Goal: Task Accomplishment & Management: Manage account settings

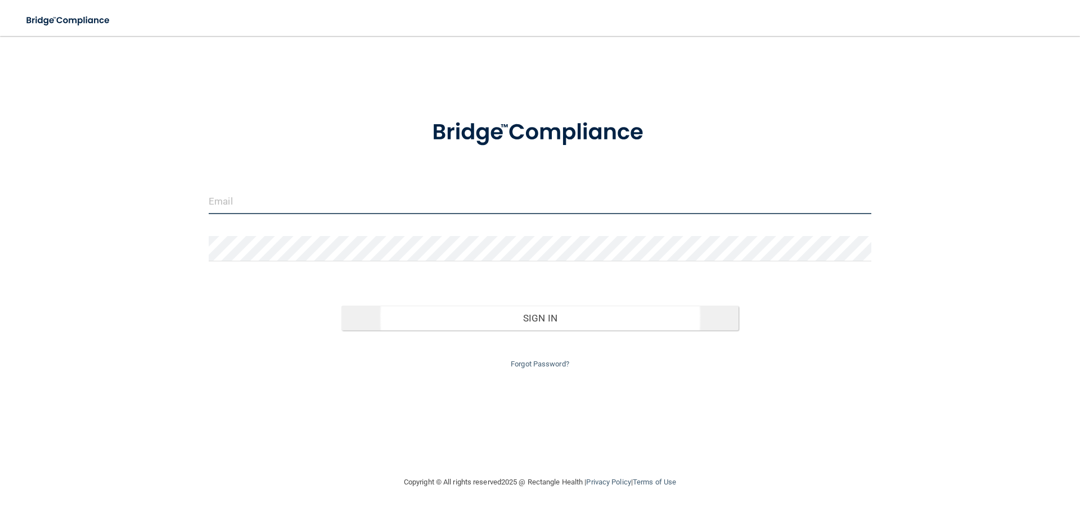
type input "[EMAIL_ADDRESS][DOMAIN_NAME]"
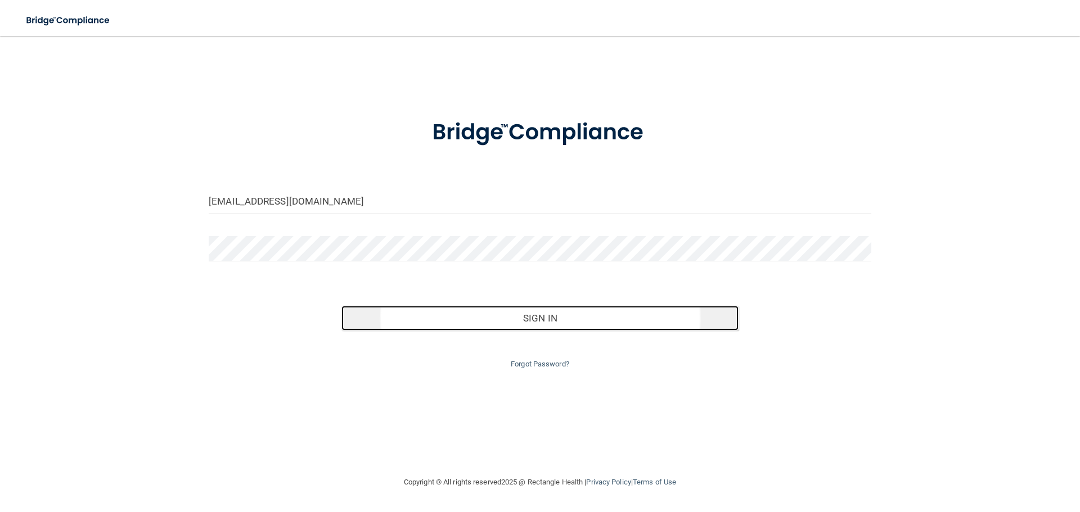
click at [434, 322] on button "Sign In" at bounding box center [540, 318] width 398 height 25
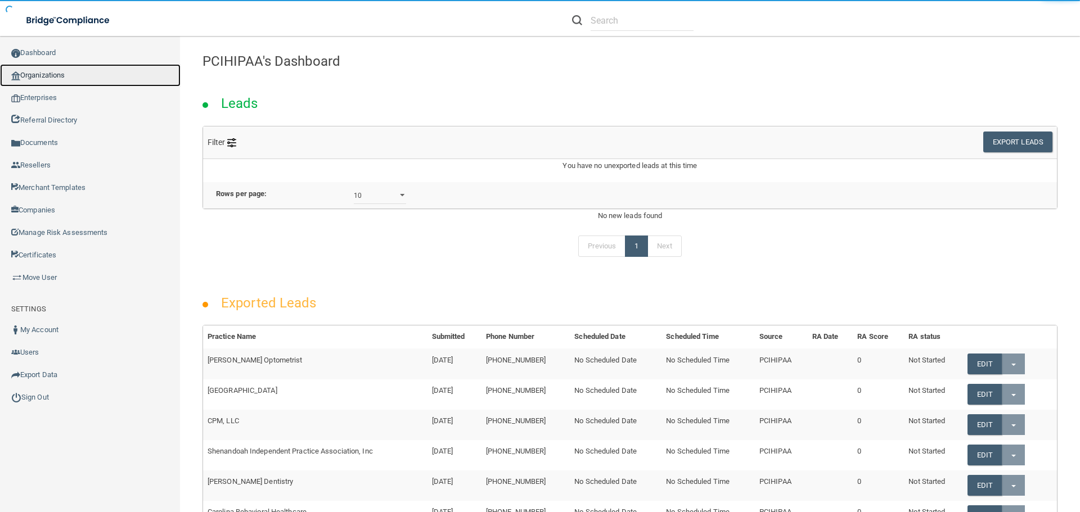
click at [57, 74] on link "Organizations" at bounding box center [90, 75] width 180 height 22
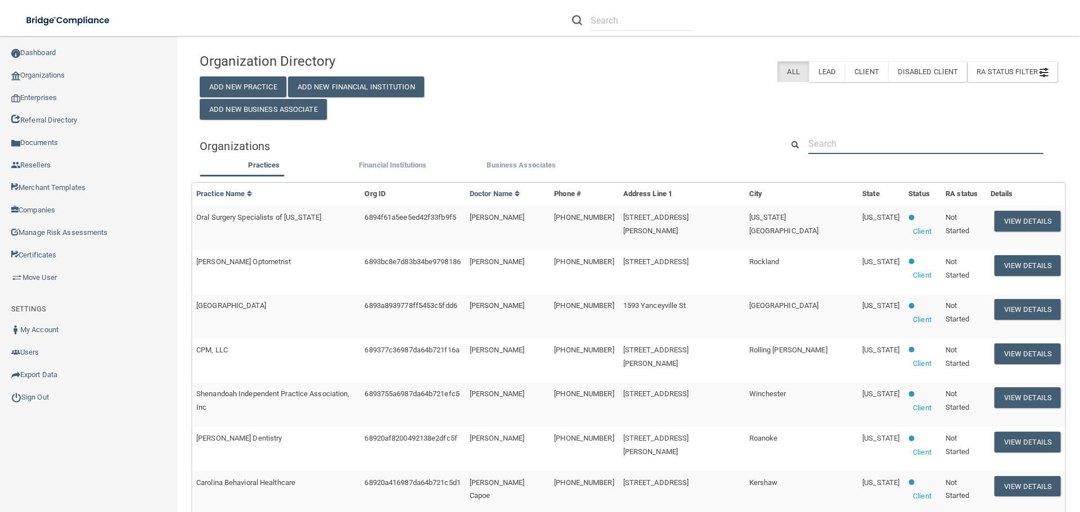
click at [834, 141] on input "text" at bounding box center [925, 143] width 235 height 21
paste input "aaron.a.wilkinson@gmail.com"
type input "aaron.a.wilkinson@gmail.com"
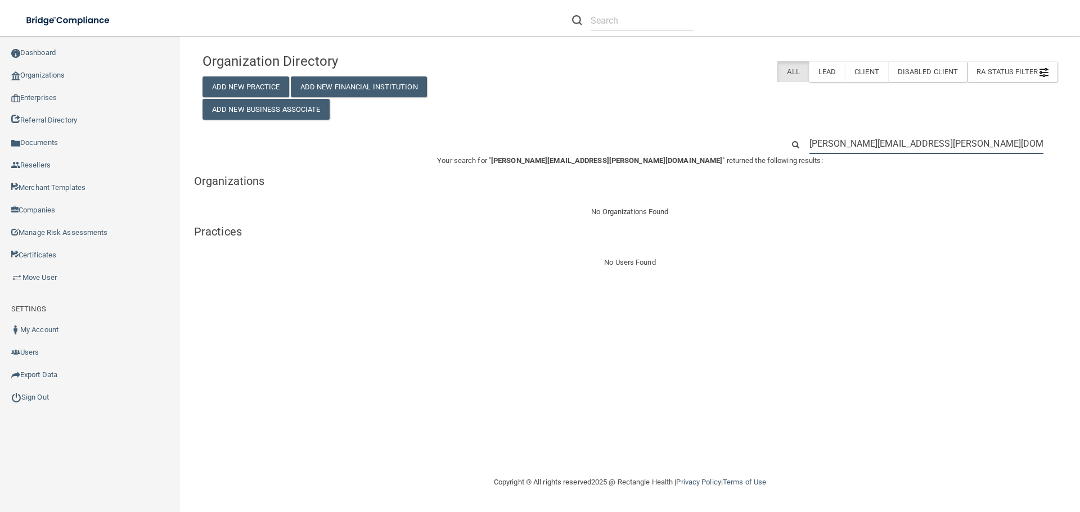
click at [865, 146] on input "aaron.a.wilkinson@gmail.com" at bounding box center [926, 143] width 234 height 21
paste input "smiles@laurenedukedds"
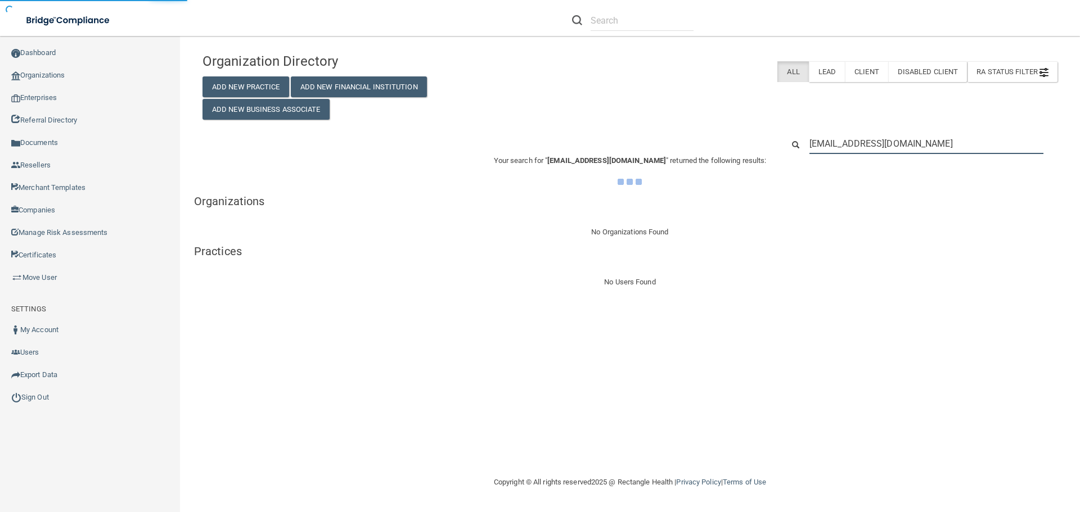
type input "smiles@laurenedukedds.com"
click at [738, 100] on div "Organization Directory Add New Practice Add New Financial Institution Add New B…" at bounding box center [630, 83] width 872 height 73
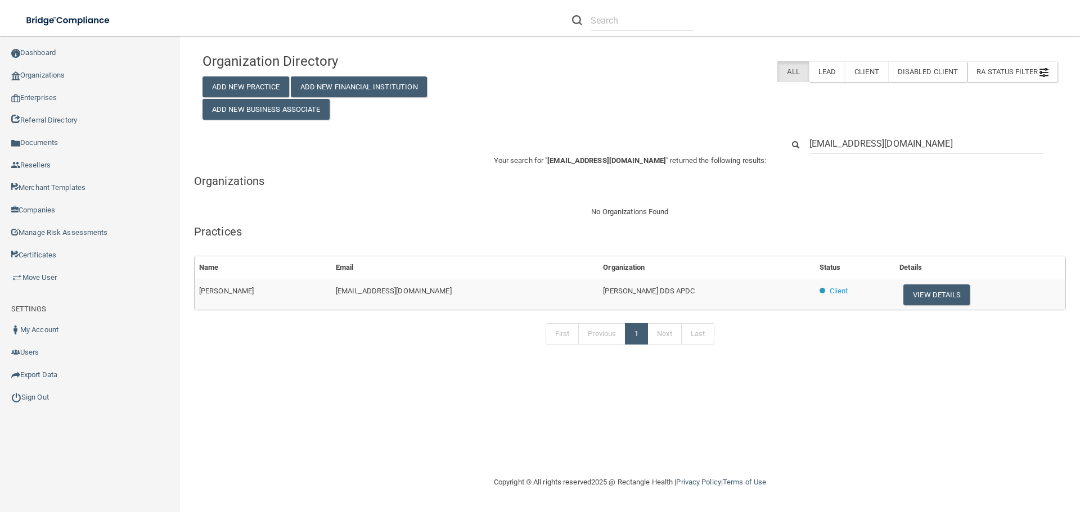
click at [639, 294] on span "Laurene K. Duke DDS APDC" at bounding box center [649, 291] width 92 height 8
copy tr "Laurene K. Duke DDS APDC"
click at [712, 124] on div "Organization Directory Add New Practice Add New Financial Institution Add New B…" at bounding box center [629, 204] width 855 height 315
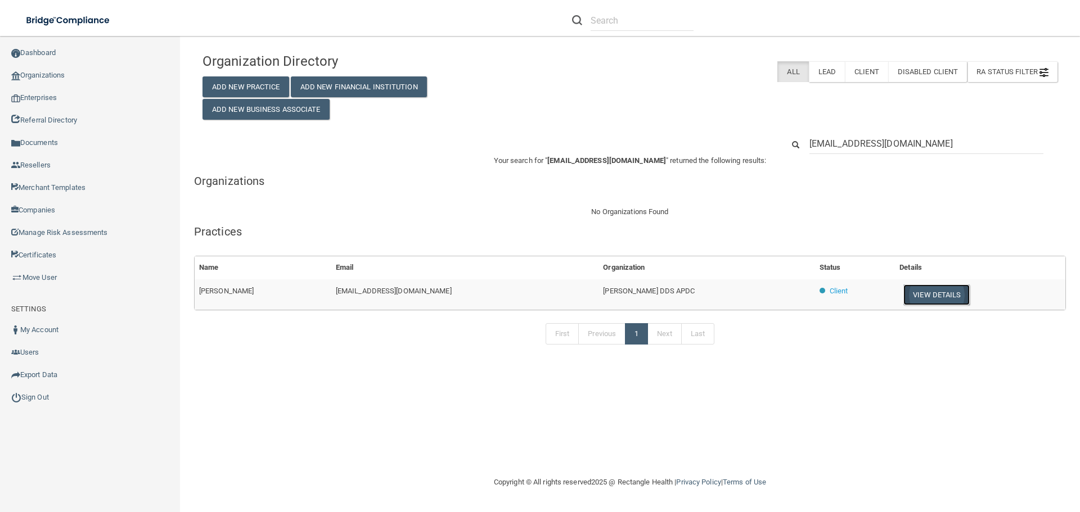
click at [923, 300] on button "View Details" at bounding box center [936, 295] width 66 height 21
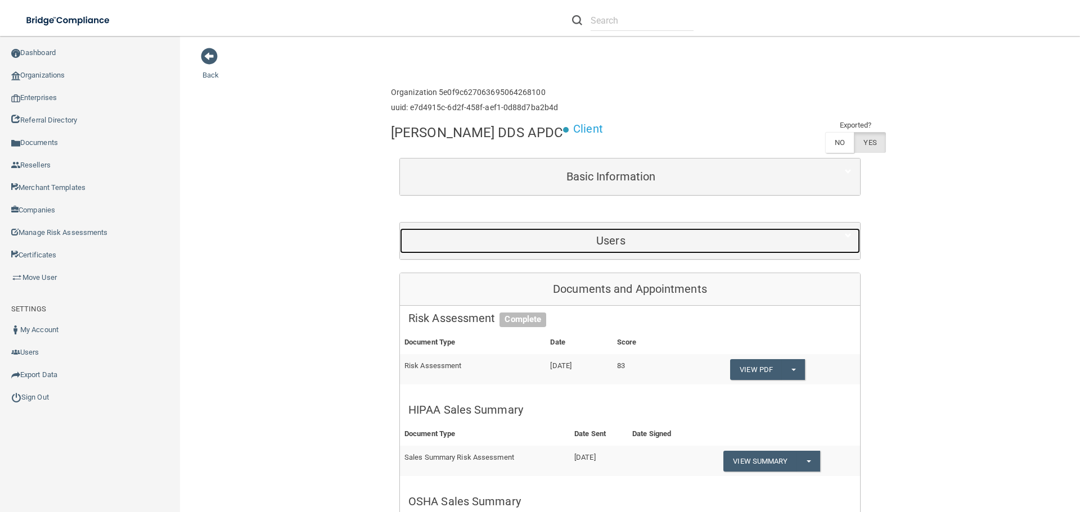
click at [592, 241] on h5 "Users" at bounding box center [610, 240] width 405 height 12
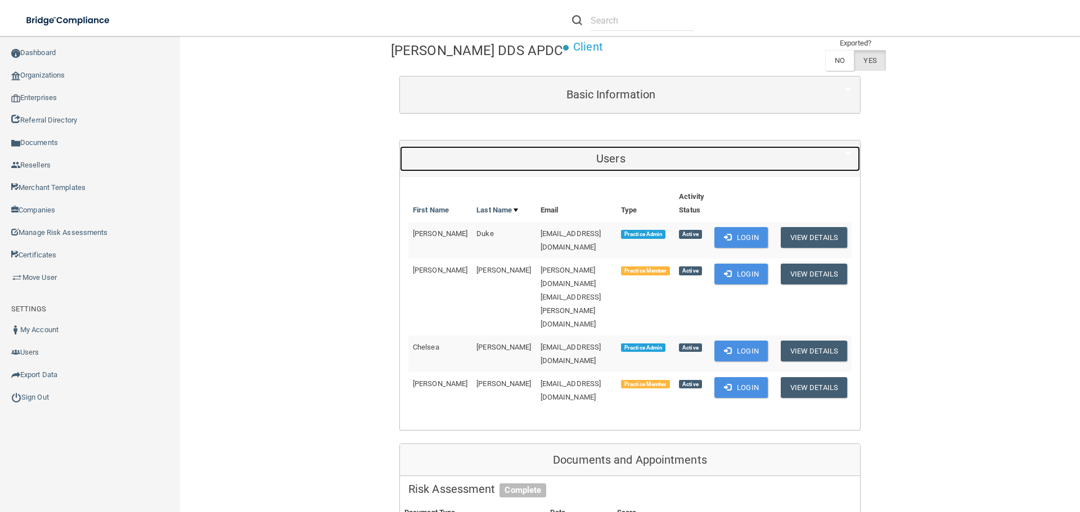
scroll to position [112, 0]
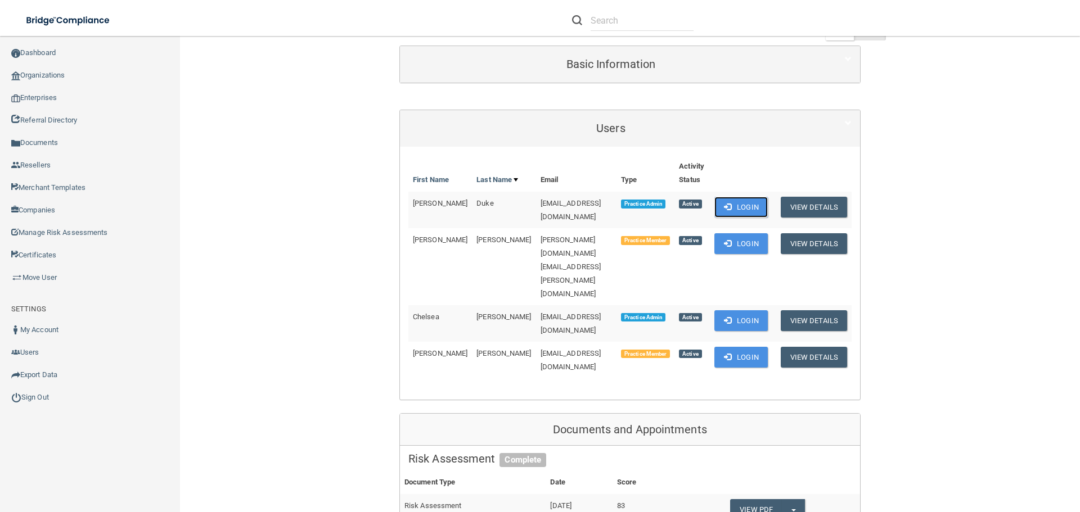
click at [726, 209] on button "Login" at bounding box center [740, 207] width 53 height 21
click at [733, 310] on button "Login" at bounding box center [740, 320] width 53 height 21
click at [51, 75] on link "Organizations" at bounding box center [90, 75] width 180 height 22
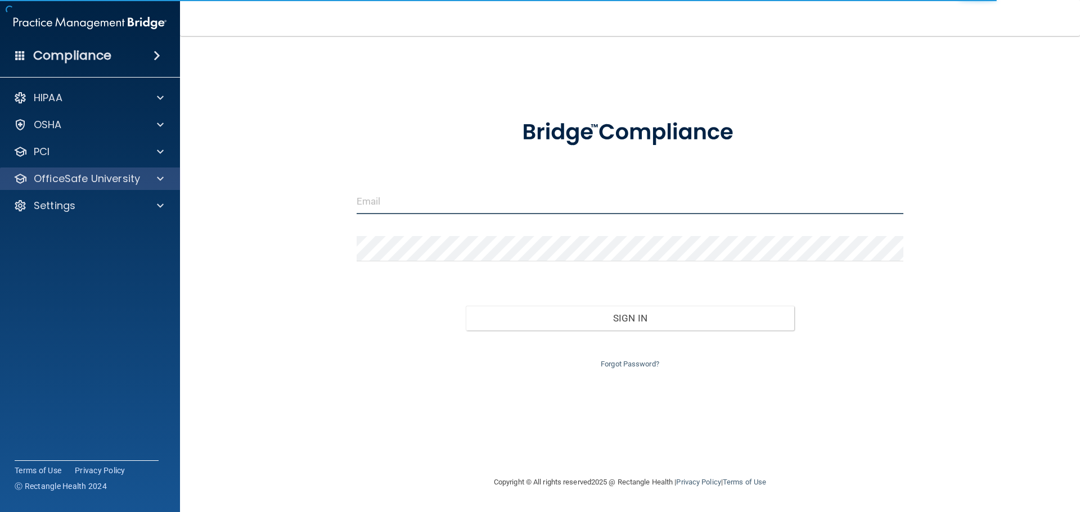
type input "cfletcher@rectanglehealth.com"
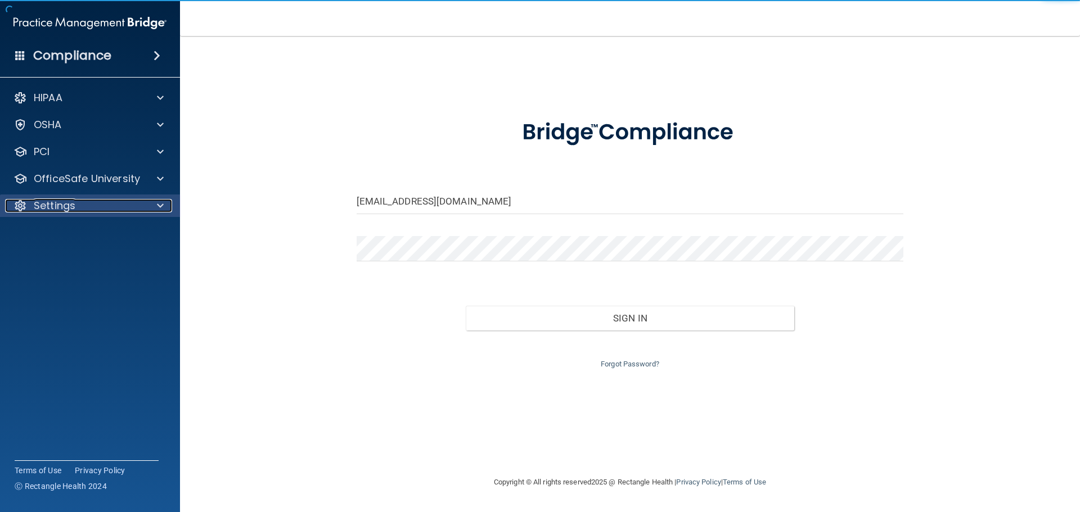
drag, startPoint x: 100, startPoint y: 204, endPoint x: 100, endPoint y: 213, distance: 9.6
click at [100, 204] on div "Settings" at bounding box center [74, 205] width 139 height 13
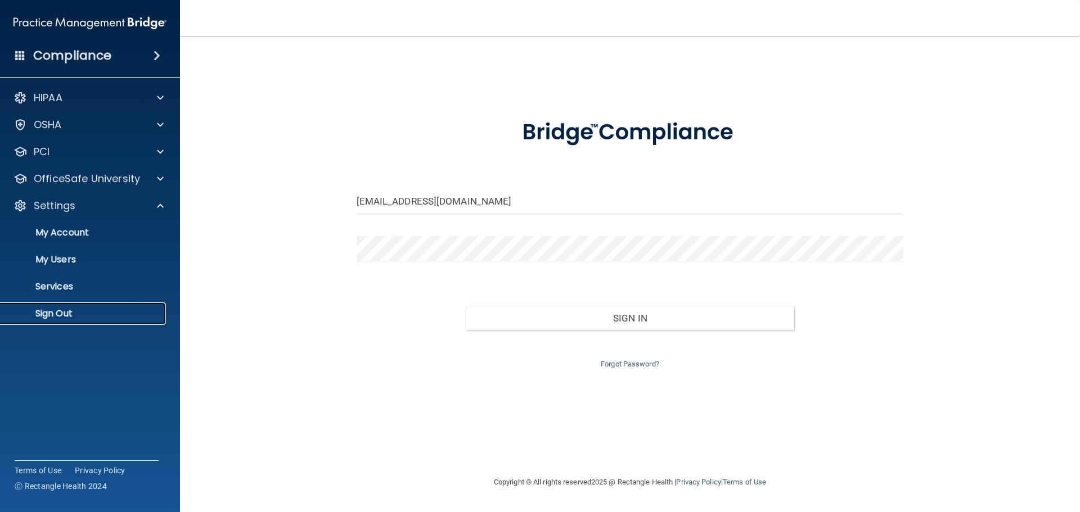
click at [64, 311] on p "Sign Out" at bounding box center [83, 313] width 153 height 11
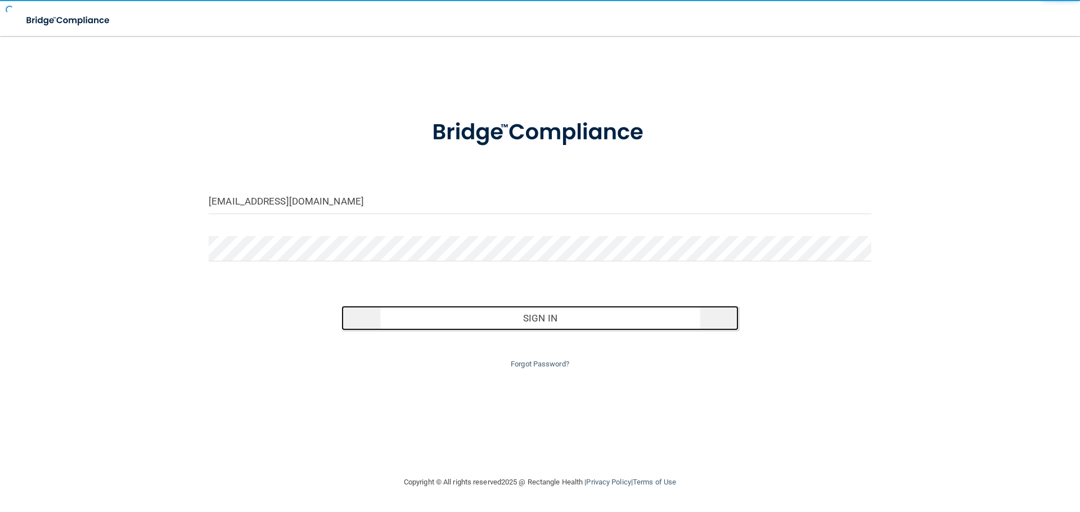
click at [425, 317] on button "Sign In" at bounding box center [540, 318] width 398 height 25
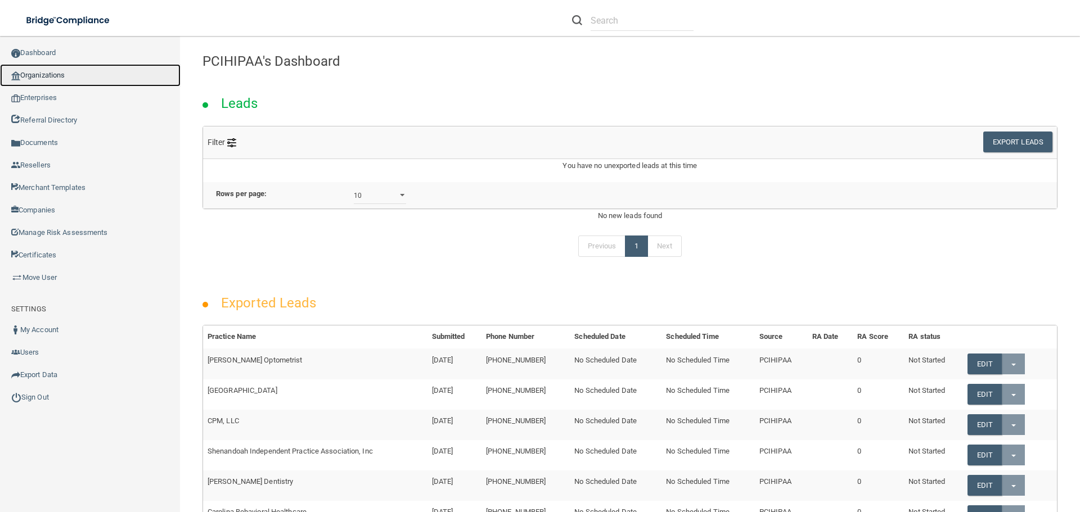
click at [48, 77] on link "Organizations" at bounding box center [90, 75] width 180 height 22
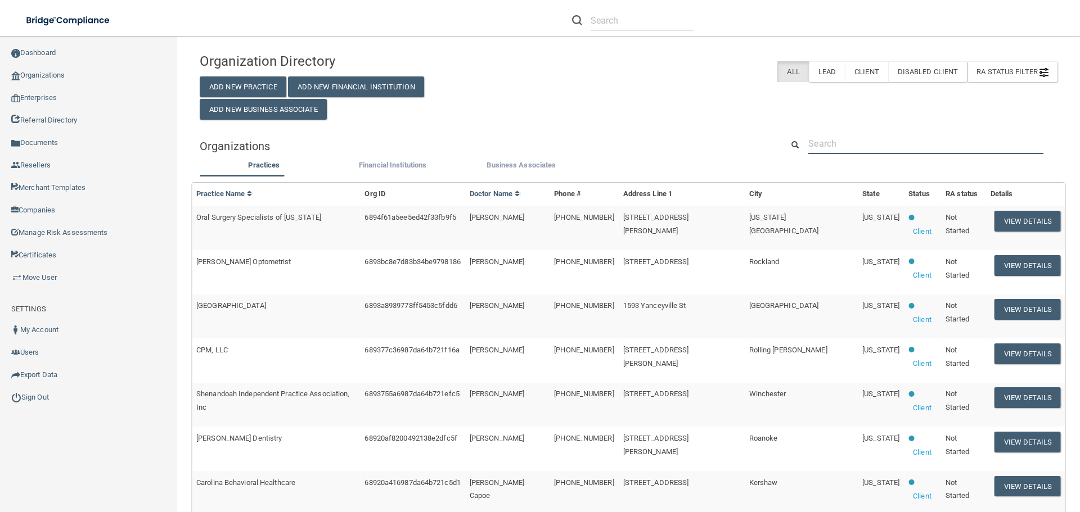
click at [827, 147] on input "text" at bounding box center [925, 143] width 235 height 21
paste input "amberamerman04@gmail.com"
type input "amberamerman04@gmail.com"
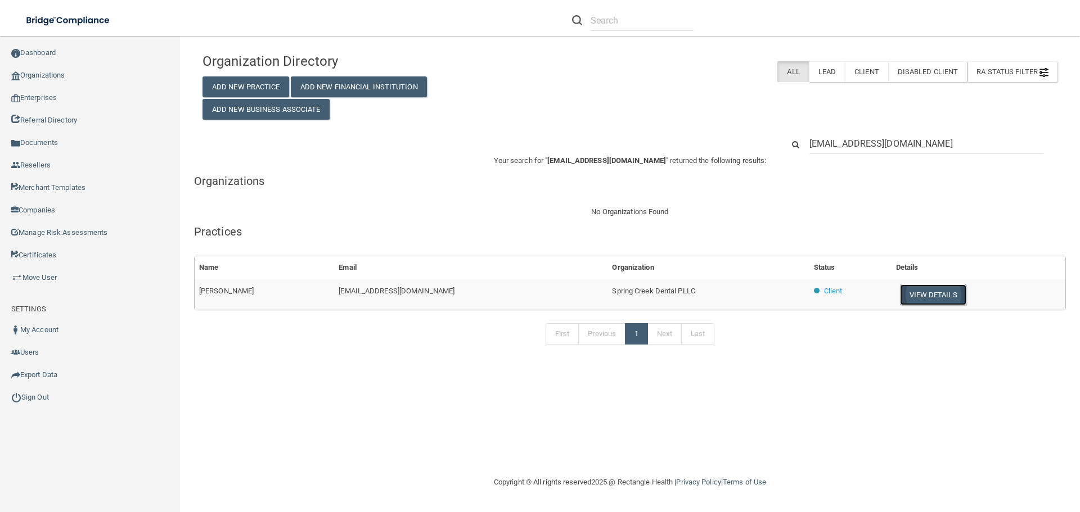
click at [904, 293] on button "View Details" at bounding box center [933, 295] width 66 height 21
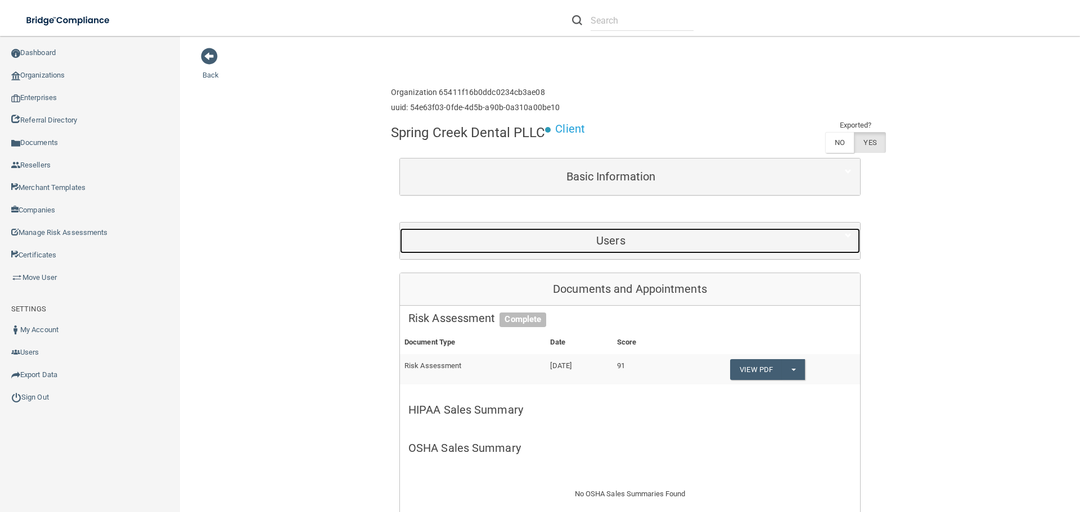
click at [548, 250] on div "Users" at bounding box center [611, 240] width 422 height 25
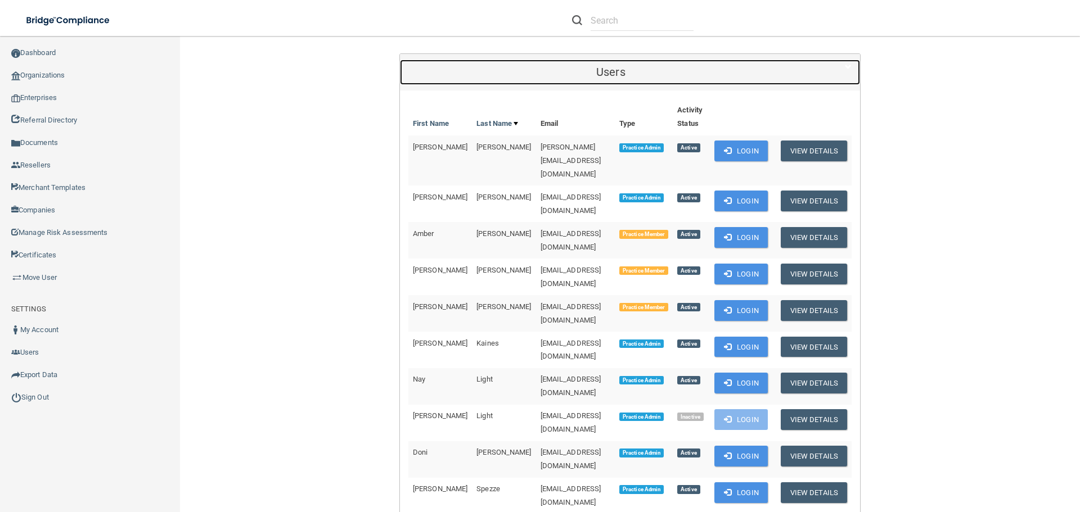
scroll to position [225, 0]
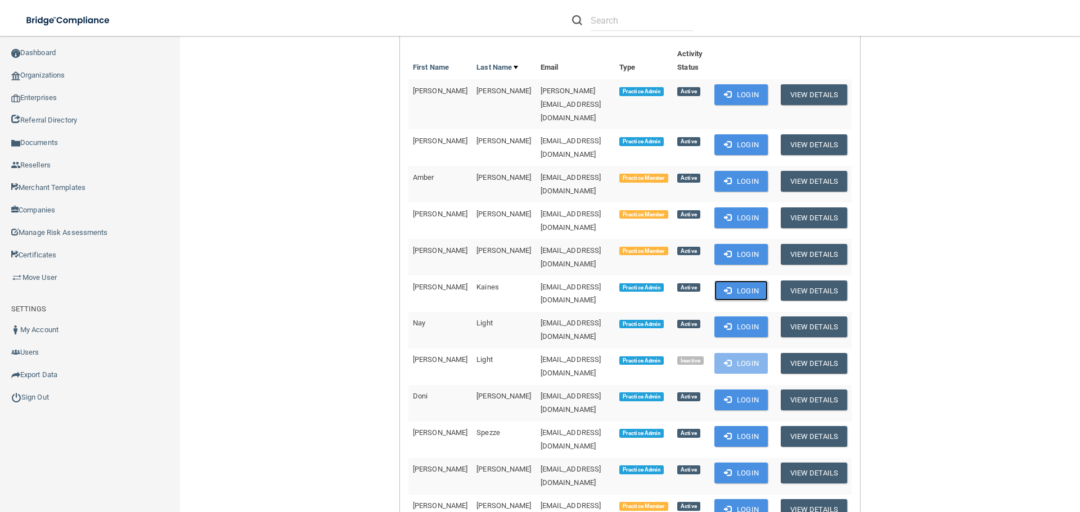
click at [743, 281] on button "Login" at bounding box center [740, 291] width 53 height 21
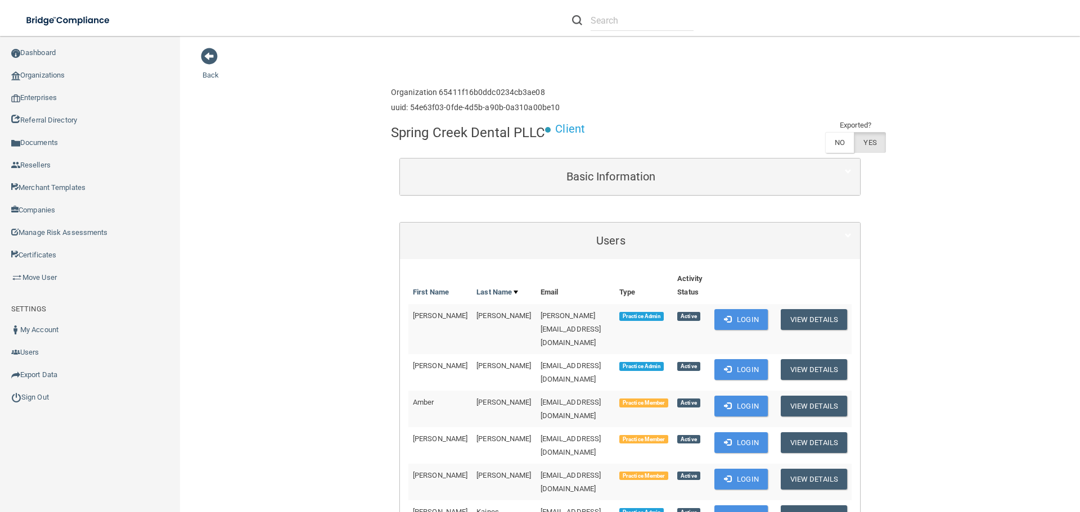
click at [416, 137] on h4 "Spring Creek Dental PLLC" at bounding box center [468, 132] width 154 height 15
copy div "Spring Creek Dental PLLC"
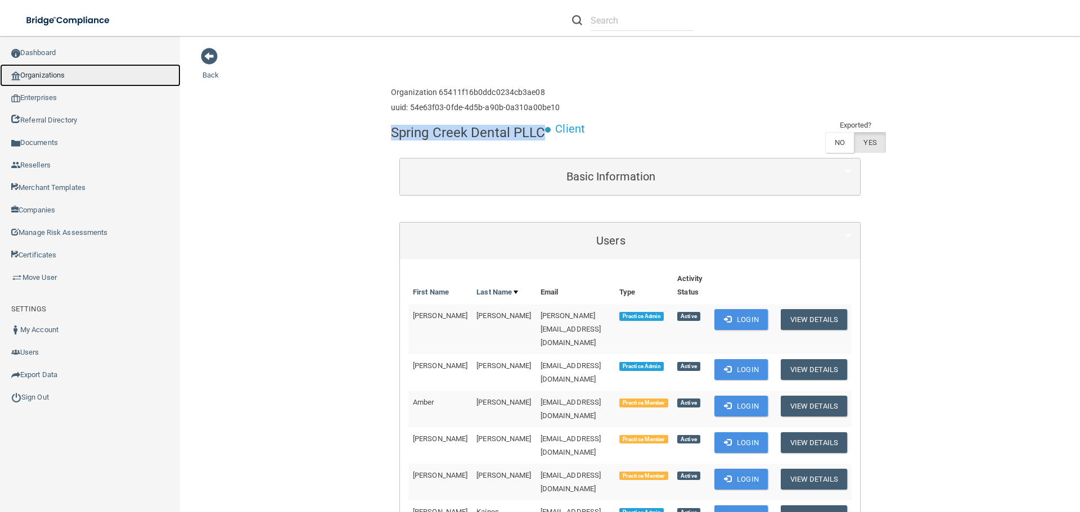
click at [57, 77] on link "Organizations" at bounding box center [90, 75] width 180 height 22
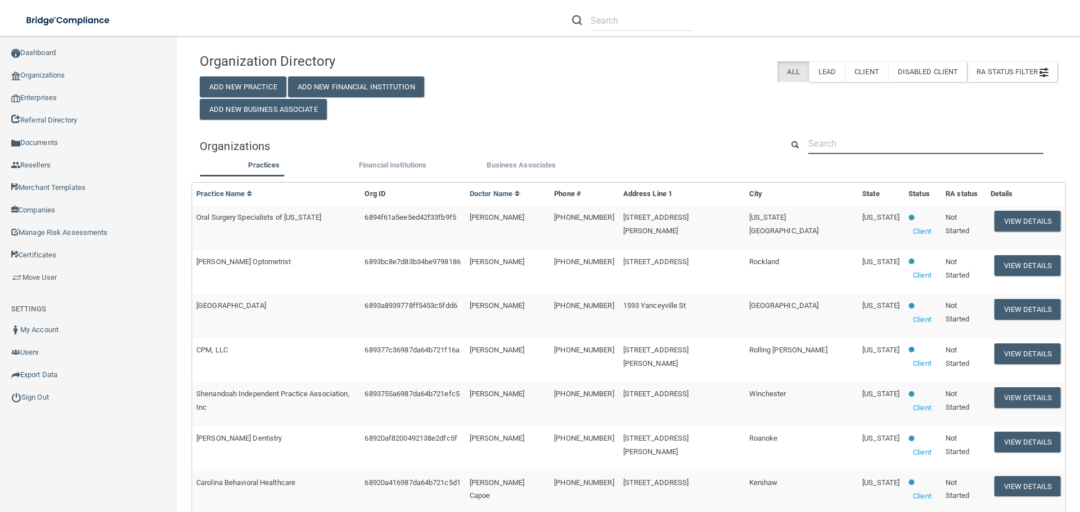
click at [826, 141] on input "text" at bounding box center [925, 143] width 235 height 21
paste input "[PERSON_NAME][EMAIL_ADDRESS][DOMAIN_NAME]"
type input "[PERSON_NAME][EMAIL_ADDRESS][DOMAIN_NAME]"
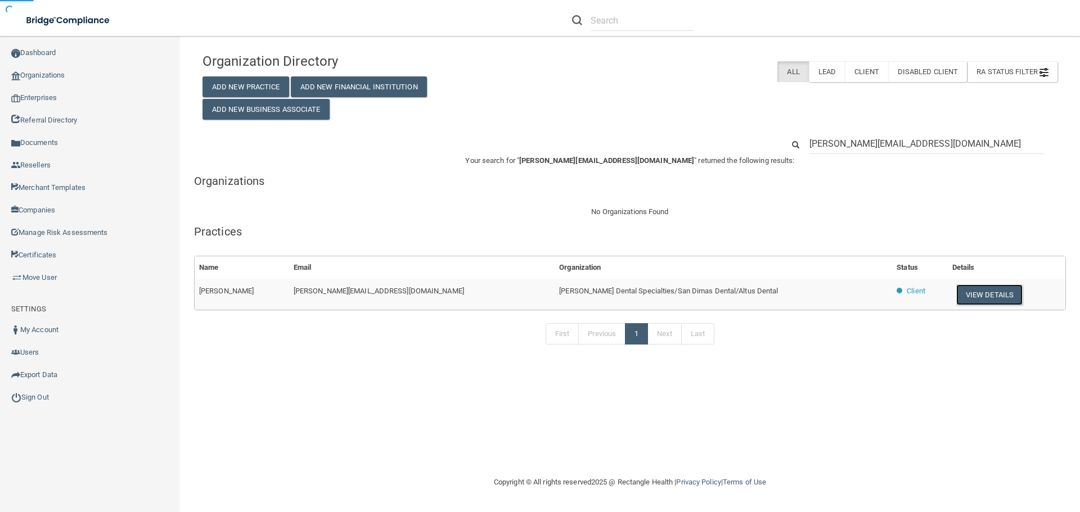
click at [956, 295] on button "View Details" at bounding box center [989, 295] width 66 height 21
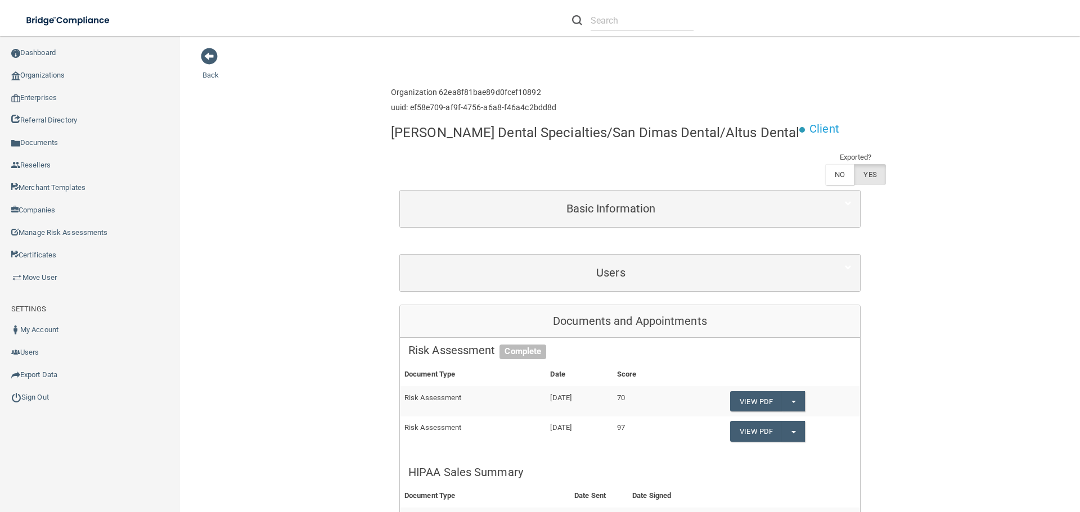
click at [562, 134] on h4 "[PERSON_NAME] Dental Specialties/San Dimas Dental/Altus Dental" at bounding box center [595, 132] width 408 height 15
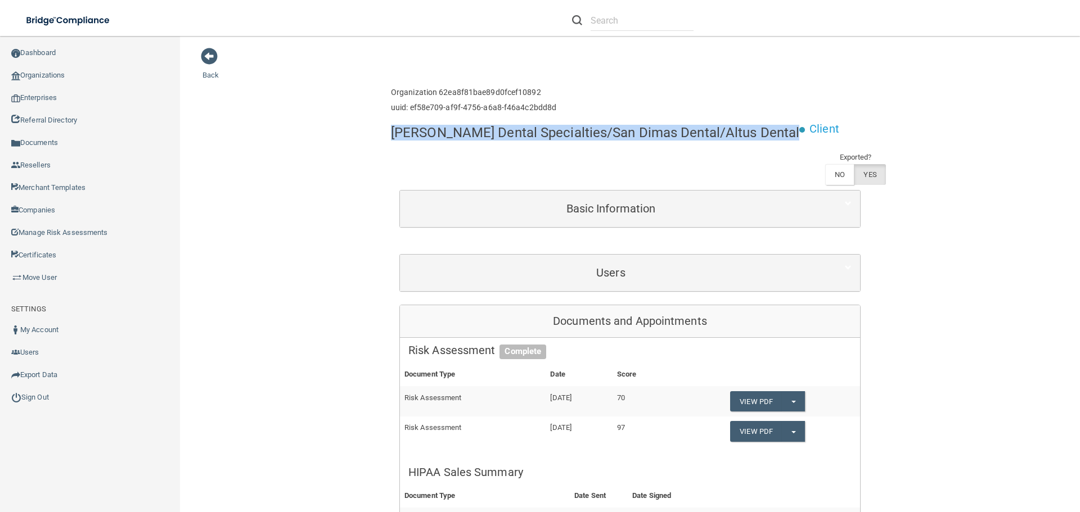
click at [562, 134] on h4 "[PERSON_NAME] Dental Specialties/San Dimas Dental/Altus Dental" at bounding box center [595, 132] width 408 height 15
copy div "[PERSON_NAME] Dental Specialties/San Dimas Dental/Altus Dental"
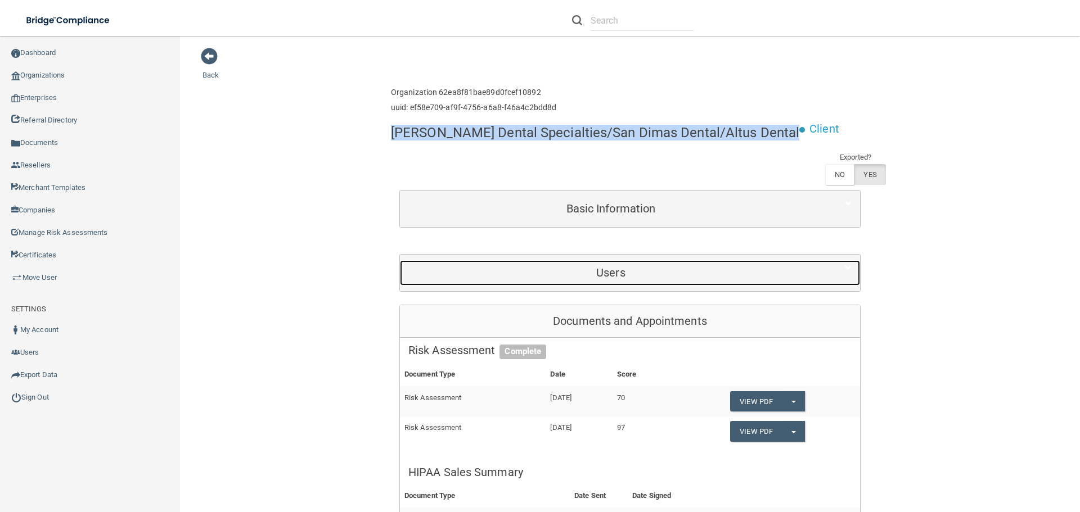
click at [509, 262] on div "Users" at bounding box center [611, 272] width 422 height 25
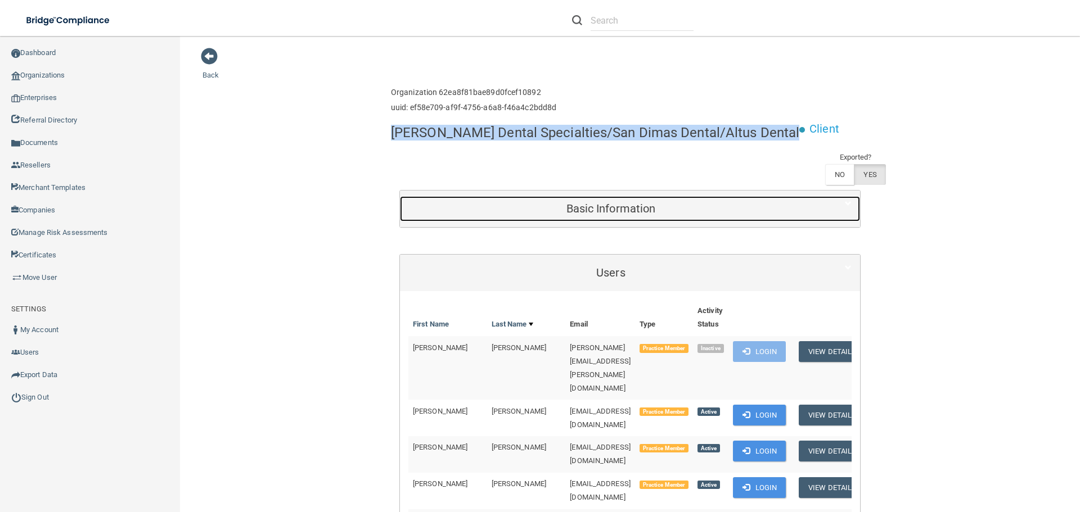
click at [522, 202] on h5 "Basic Information" at bounding box center [610, 208] width 405 height 12
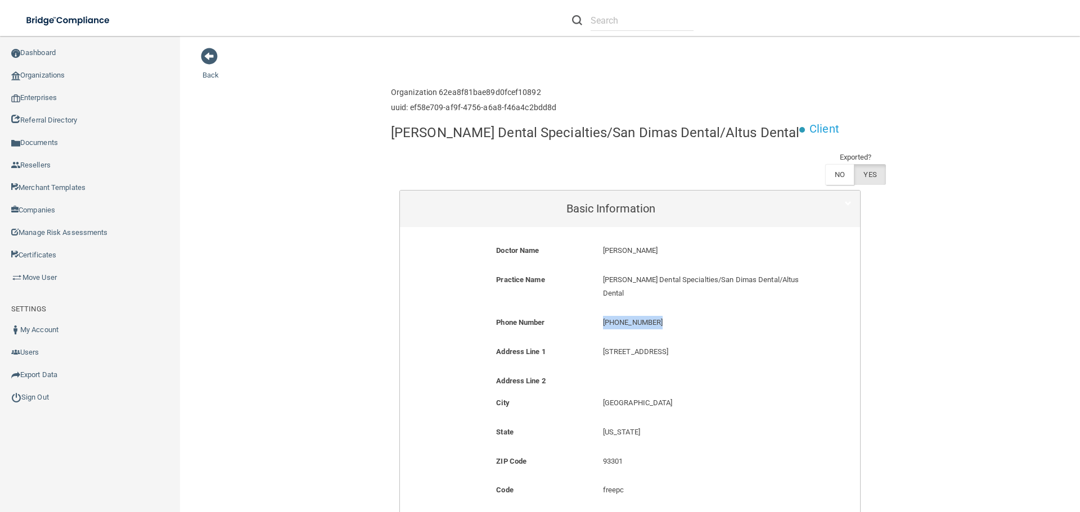
drag, startPoint x: 662, startPoint y: 311, endPoint x: 594, endPoint y: 310, distance: 68.1
click at [594, 316] on div "(661) 324-7668 (661) 324-7668" at bounding box center [700, 326] width 213 height 21
copy p "(661) 324-7668"
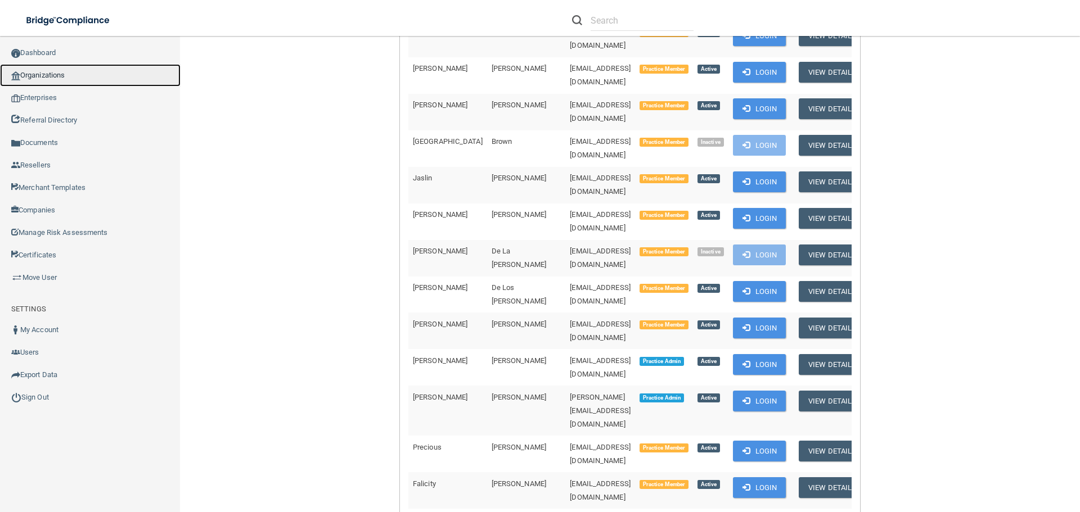
scroll to position [843, 0]
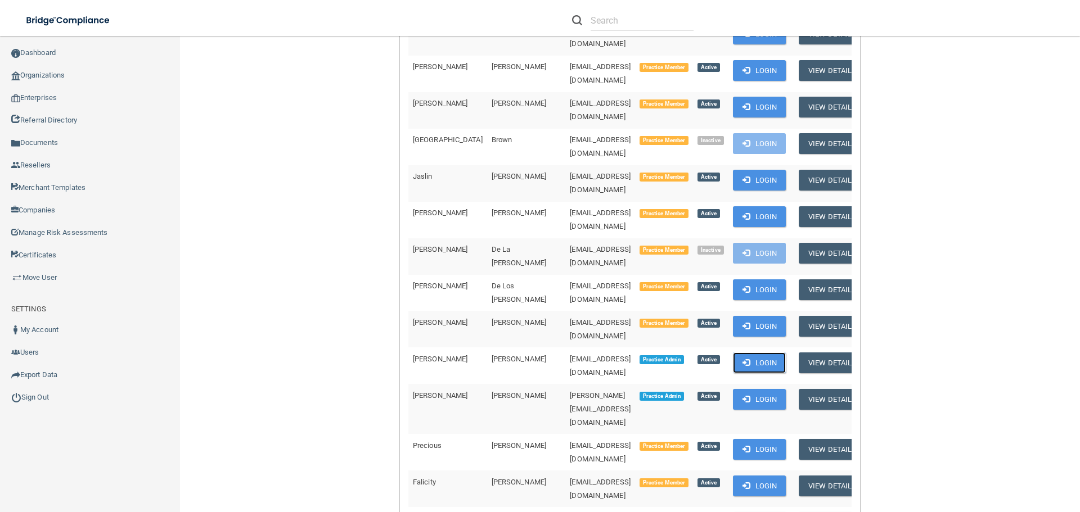
click at [755, 353] on button "Login" at bounding box center [759, 363] width 53 height 21
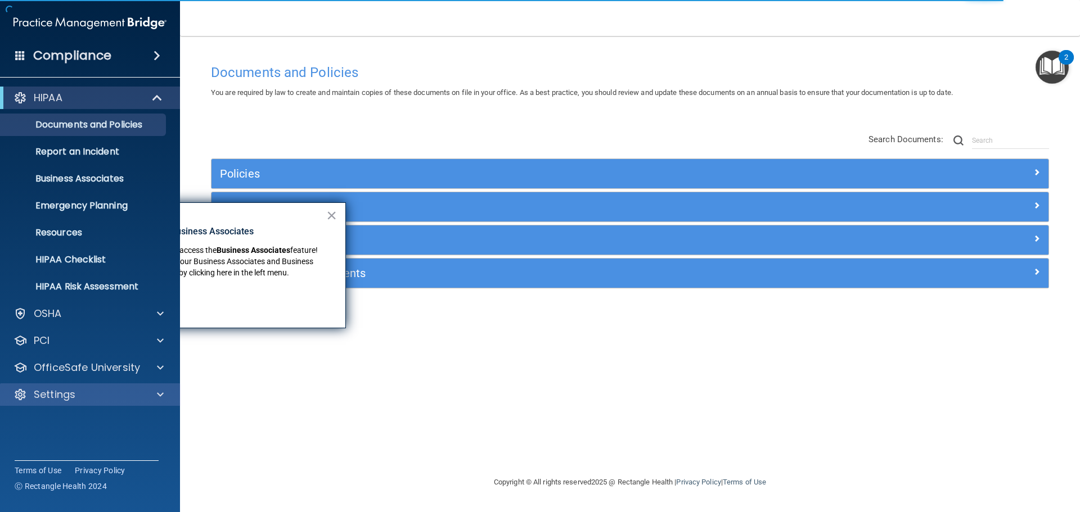
click at [152, 387] on div "Settings" at bounding box center [90, 394] width 180 height 22
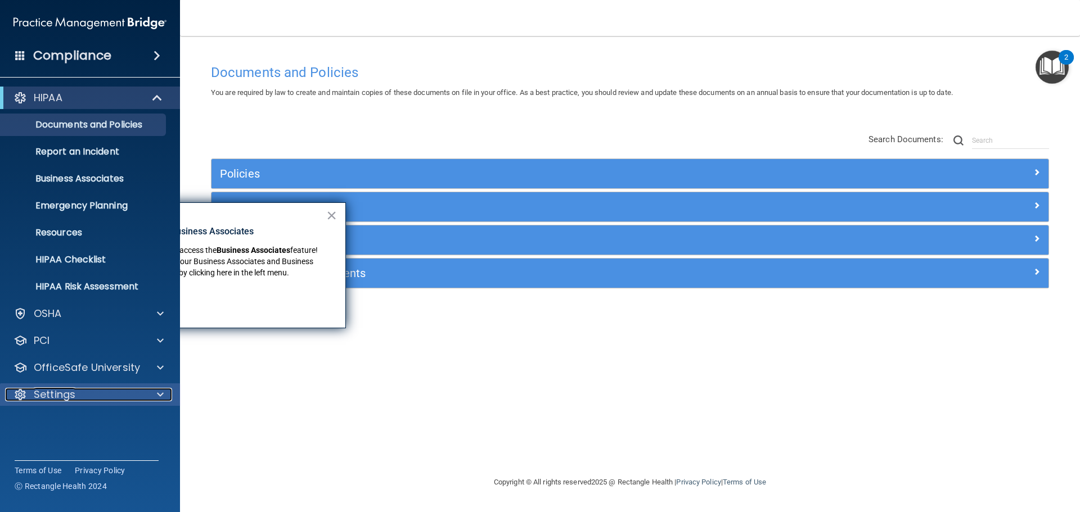
click at [155, 392] on div at bounding box center [159, 394] width 28 height 13
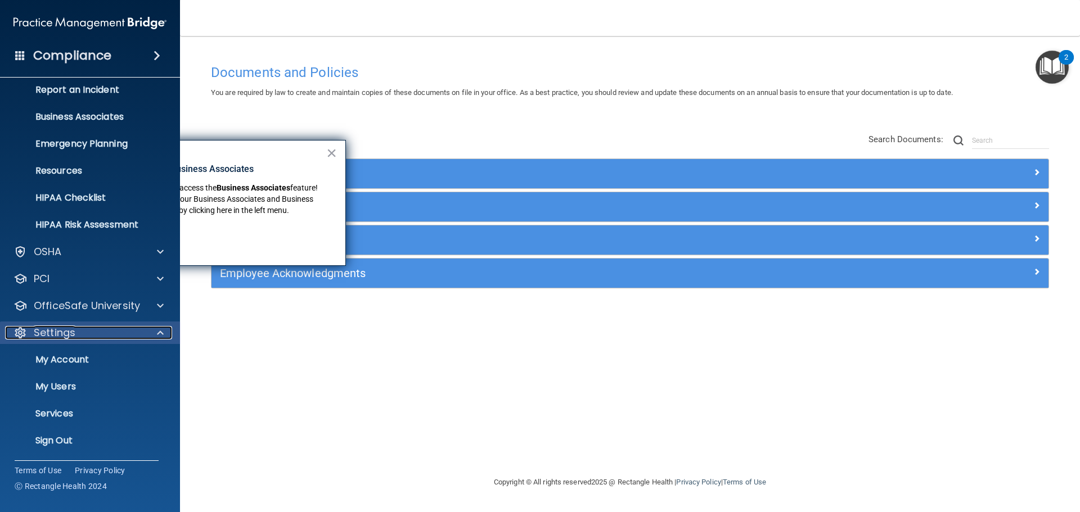
scroll to position [62, 0]
click at [79, 382] on p "My Users" at bounding box center [83, 386] width 153 height 11
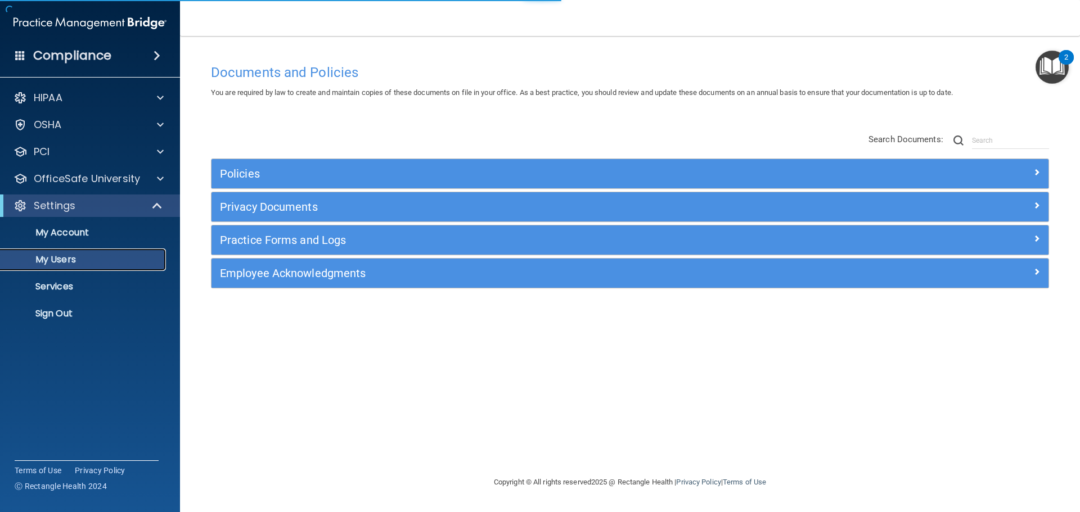
select select "20"
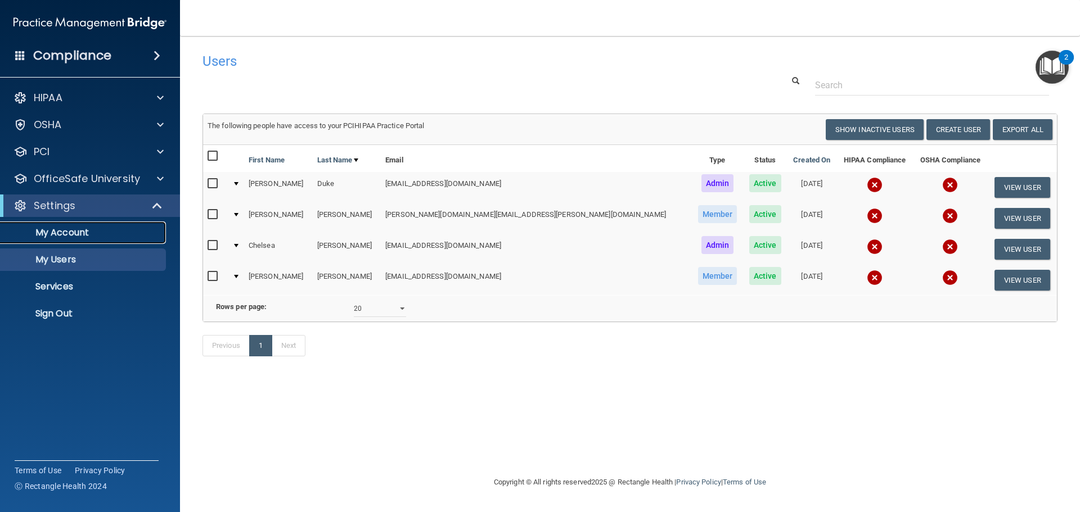
click at [91, 232] on p "My Account" at bounding box center [83, 232] width 153 height 11
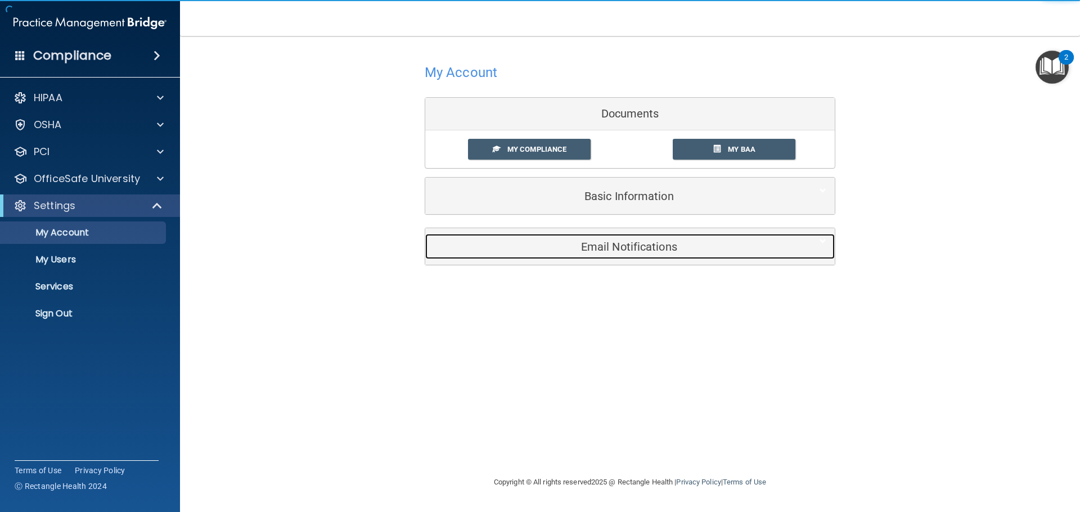
click at [554, 237] on div "Email Notifications" at bounding box center [612, 246] width 375 height 25
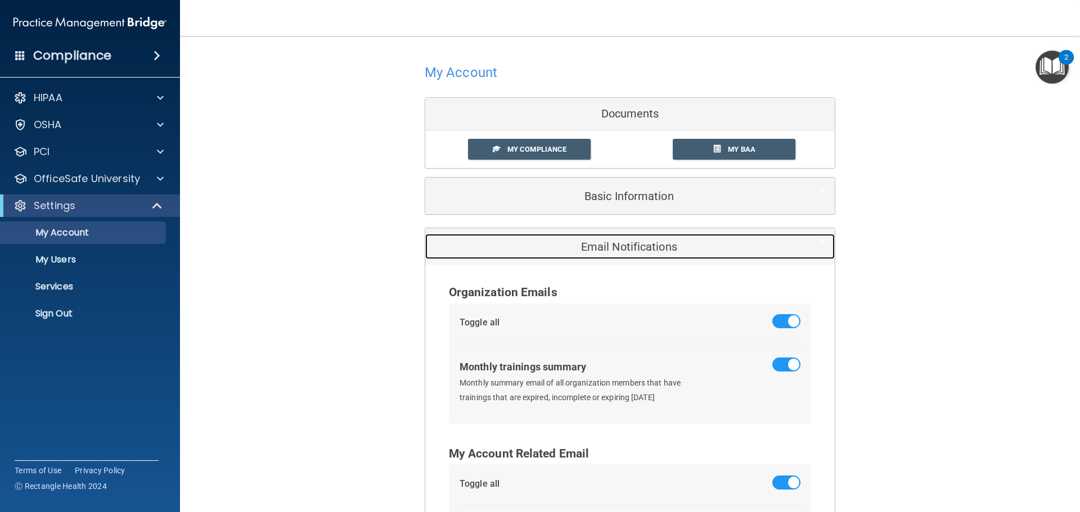
click at [554, 237] on div "Email Notifications" at bounding box center [612, 246] width 375 height 25
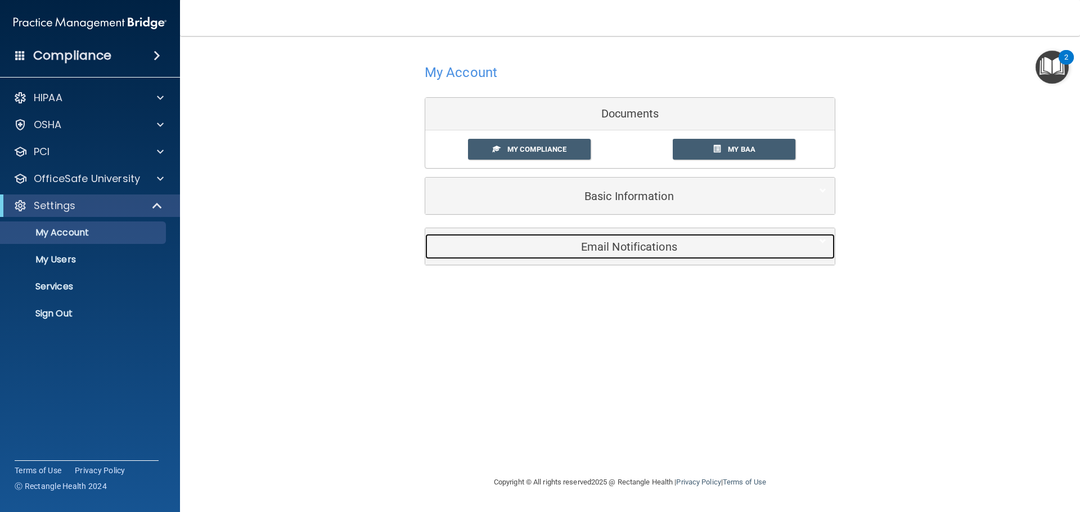
click at [554, 237] on div "Email Notifications" at bounding box center [612, 246] width 375 height 25
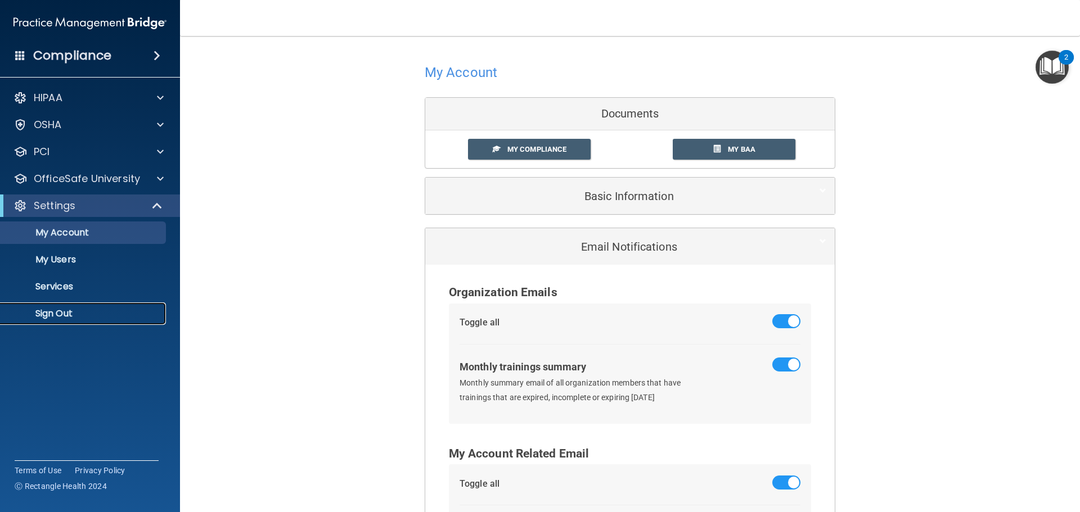
click at [73, 310] on p "Sign Out" at bounding box center [83, 313] width 153 height 11
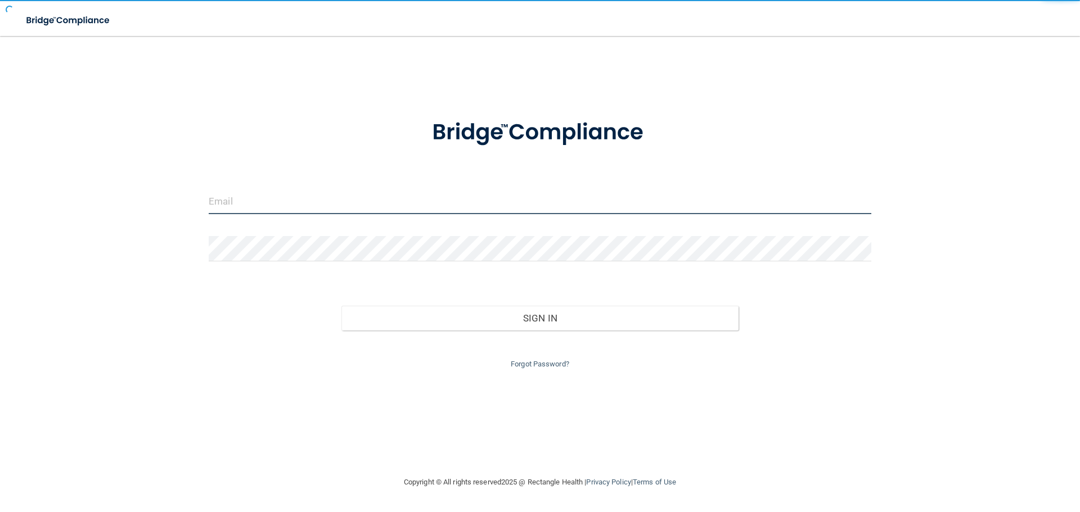
type input "[EMAIL_ADDRESS][DOMAIN_NAME]"
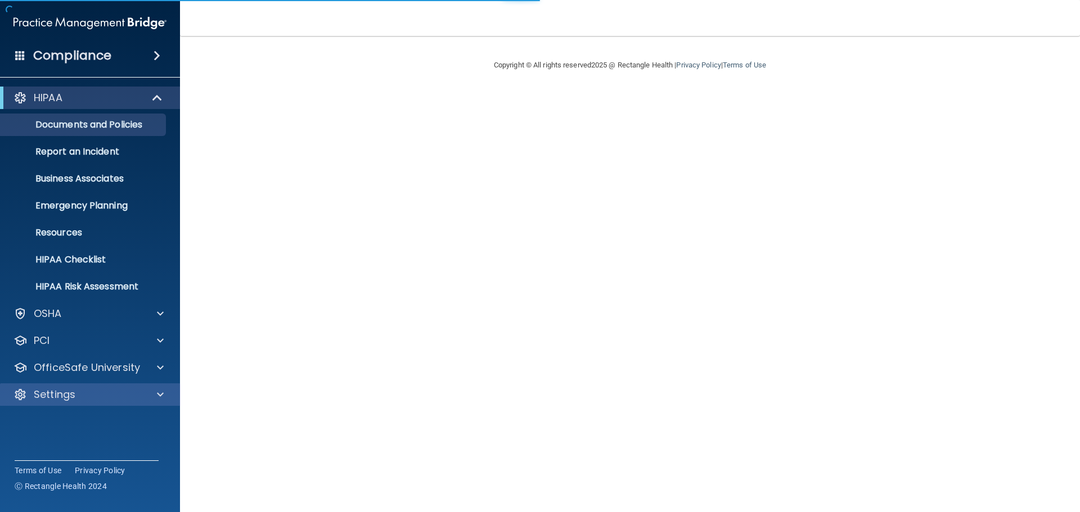
click at [93, 387] on div "Settings" at bounding box center [90, 394] width 180 height 22
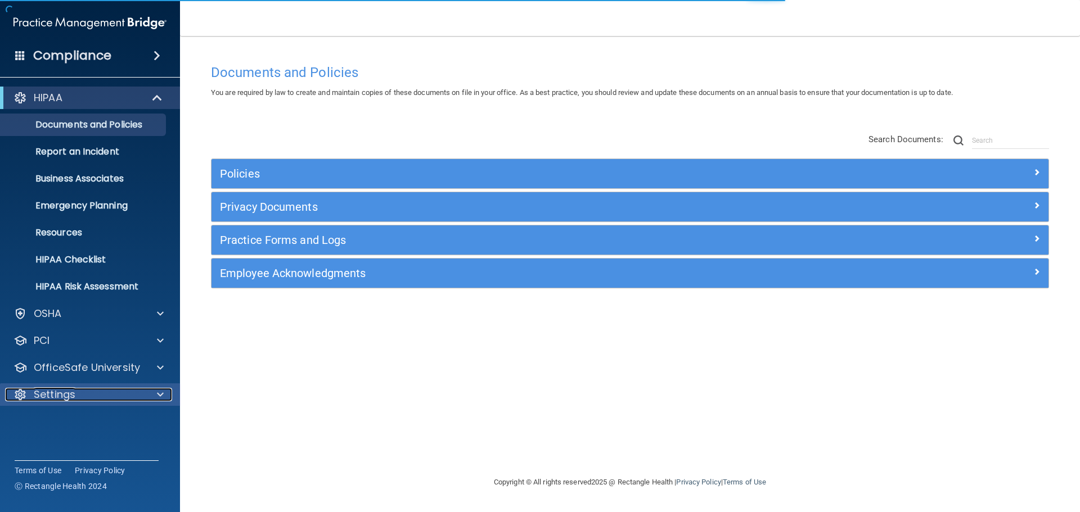
click at [86, 396] on div "Settings" at bounding box center [74, 394] width 139 height 13
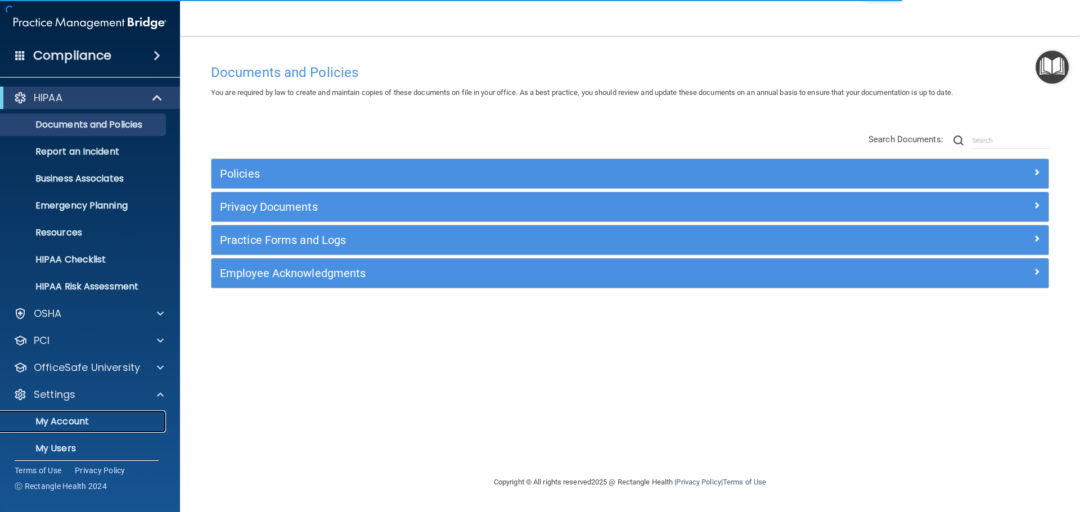
click at [68, 412] on link "My Account" at bounding box center [77, 421] width 177 height 22
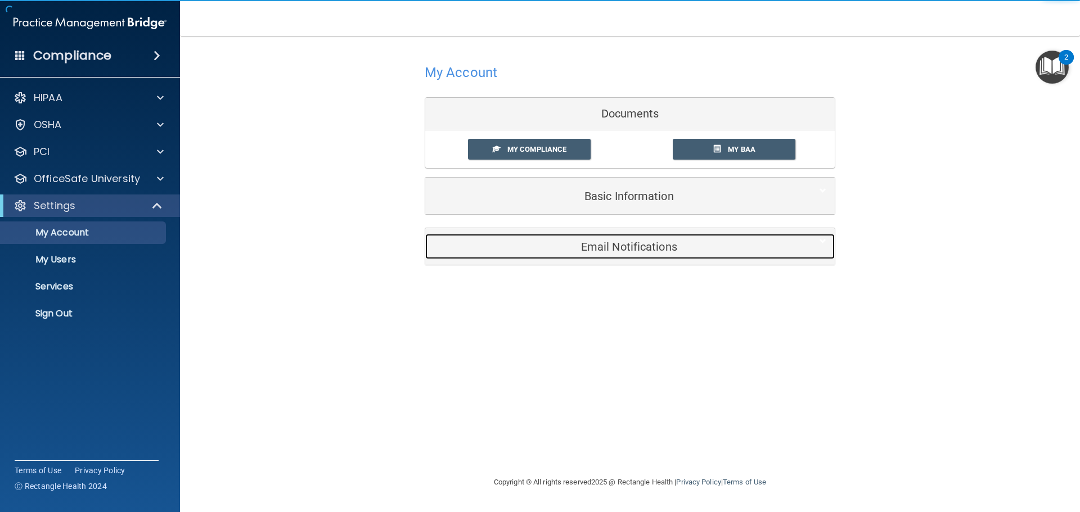
click at [539, 247] on h5 "Email Notifications" at bounding box center [613, 247] width 358 height 12
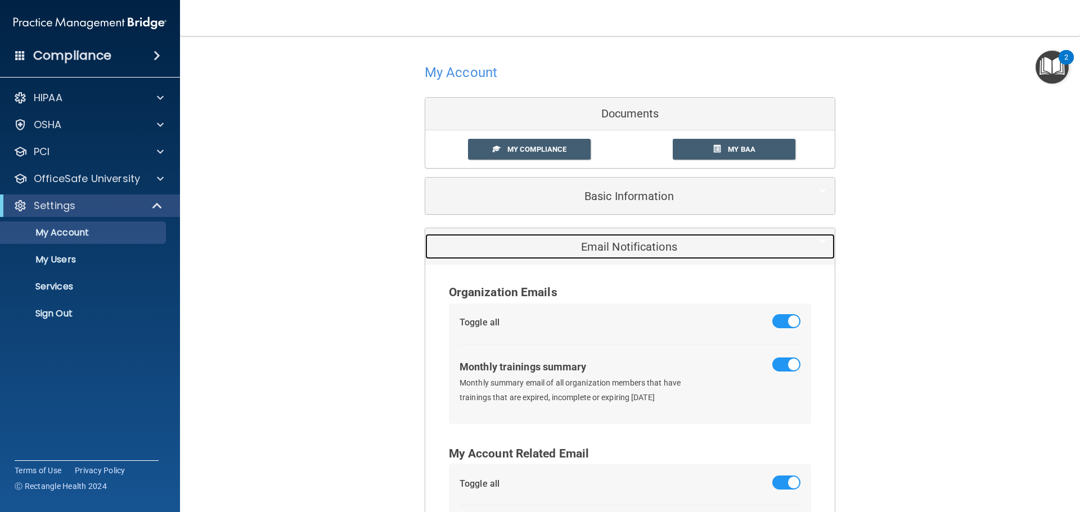
click at [539, 247] on h5 "Email Notifications" at bounding box center [613, 247] width 358 height 12
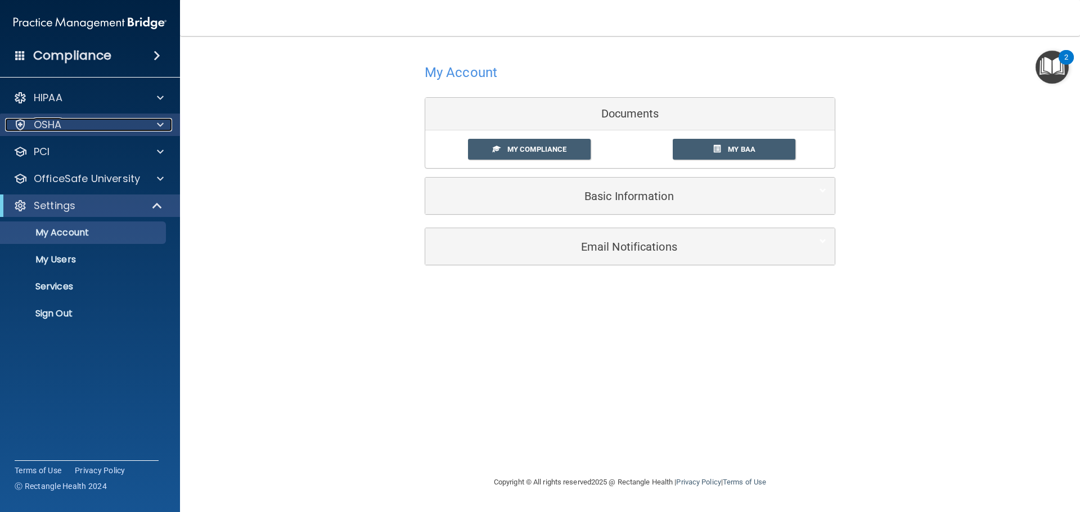
click at [139, 127] on div "OSHA" at bounding box center [74, 124] width 139 height 13
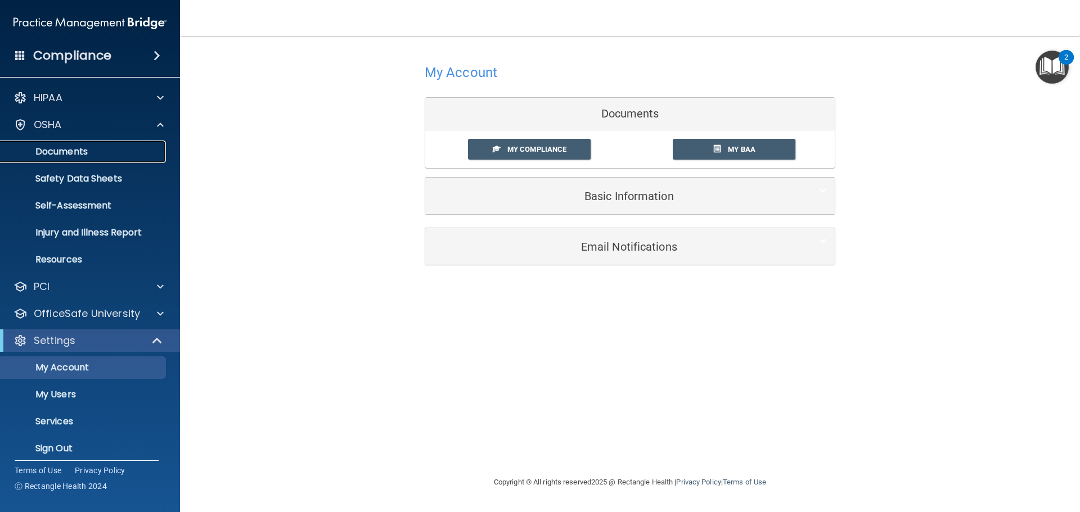
click at [125, 147] on p "Documents" at bounding box center [83, 151] width 153 height 11
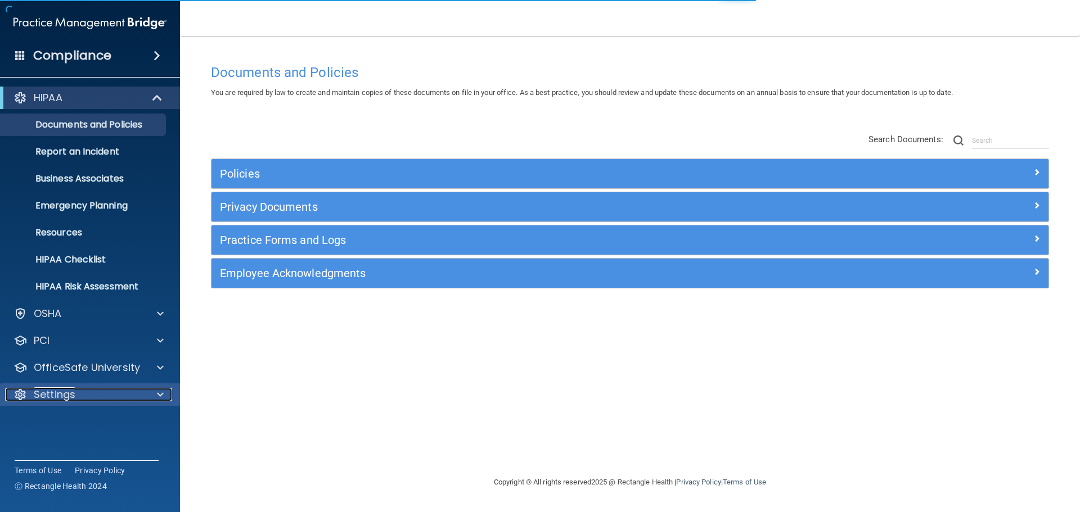
click at [145, 394] on div at bounding box center [159, 394] width 28 height 13
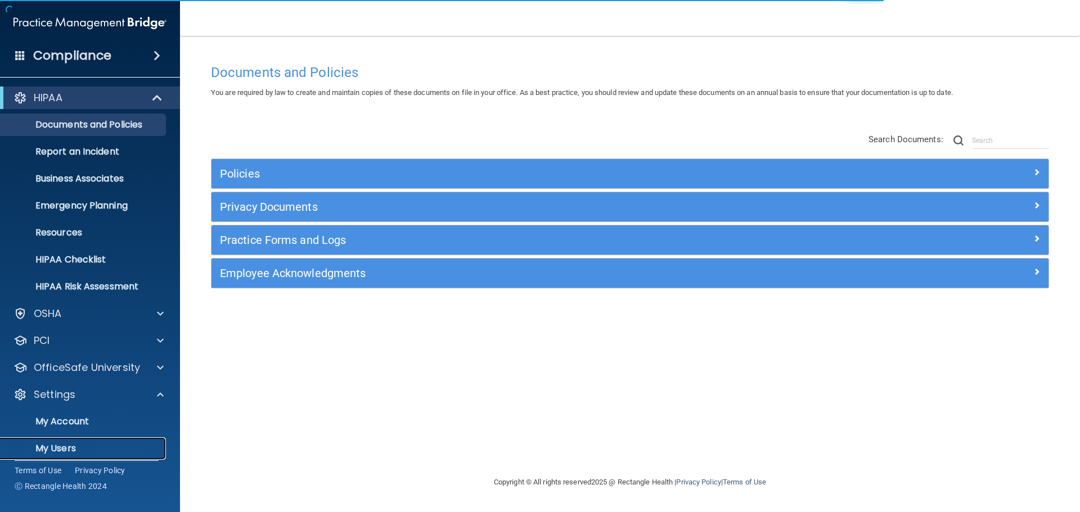
click at [42, 454] on p "My Users" at bounding box center [83, 448] width 153 height 11
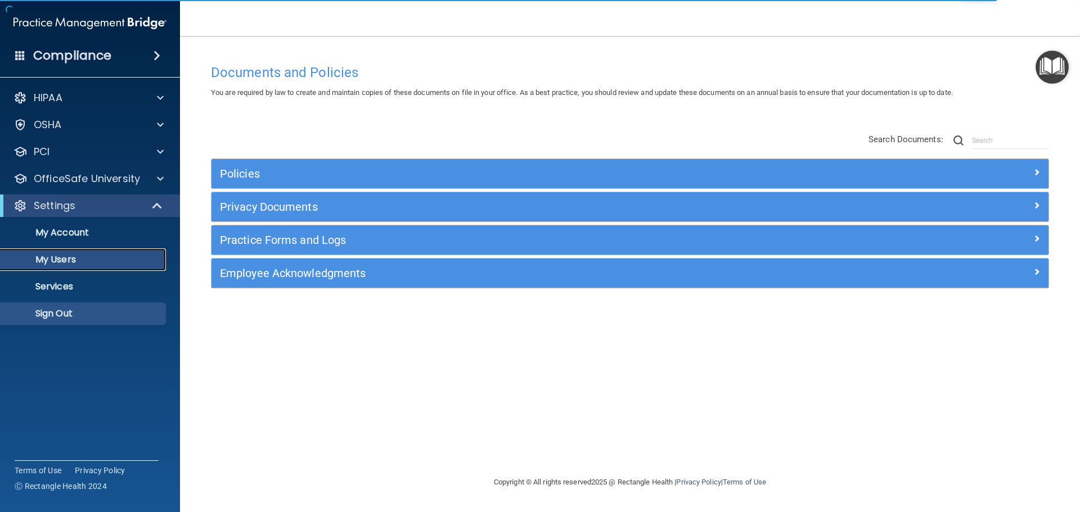
select select "20"
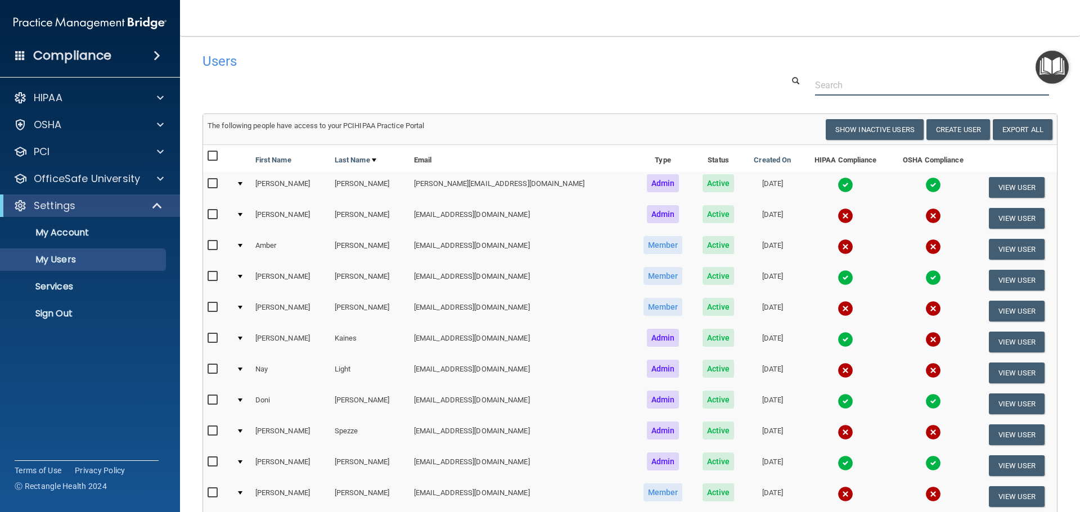
click at [847, 84] on input "text" at bounding box center [932, 85] width 234 height 21
paste input "amberamerman04@gmail.com"
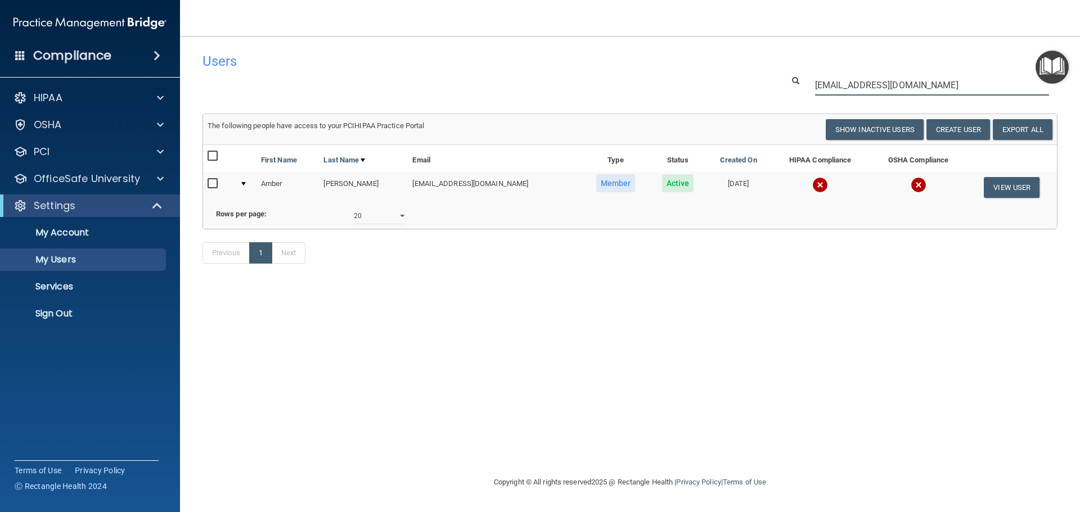
type input "amberamerman04@gmail.com"
click at [812, 184] on img at bounding box center [820, 185] width 16 height 16
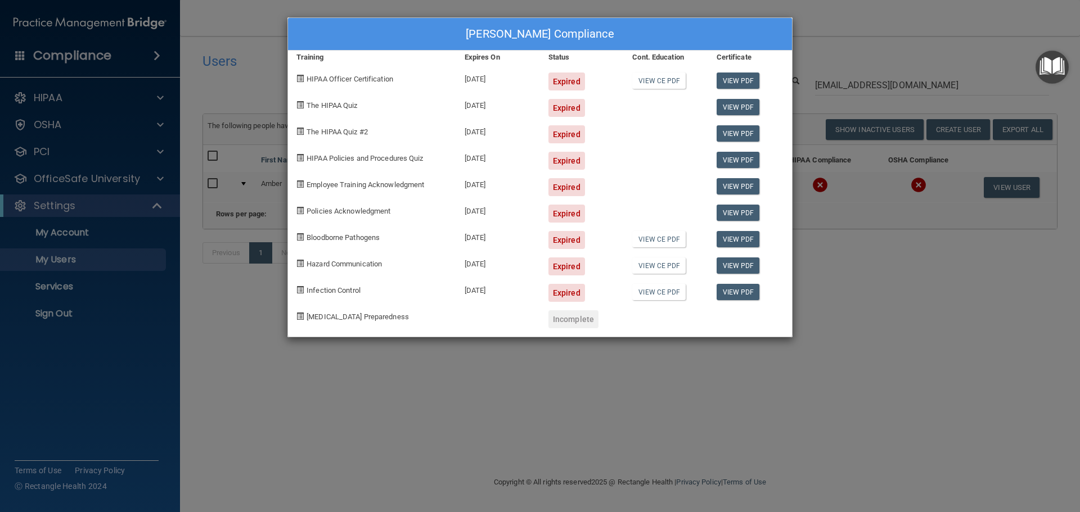
click at [830, 317] on div "Amber Daniel's Compliance Training Expires On Status Cont. Education Certificat…" at bounding box center [540, 256] width 1080 height 512
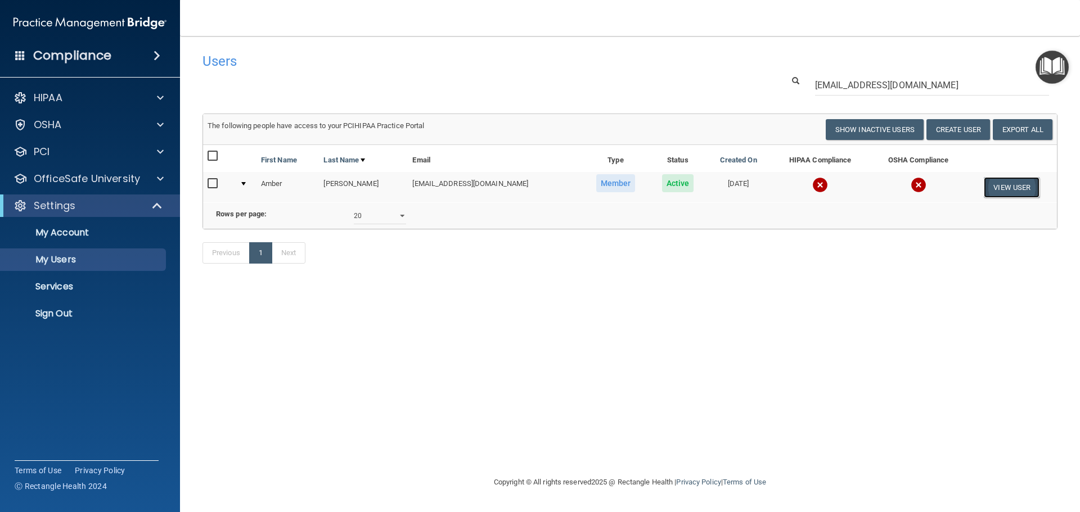
click at [1014, 185] on button "View User" at bounding box center [1011, 187] width 56 height 21
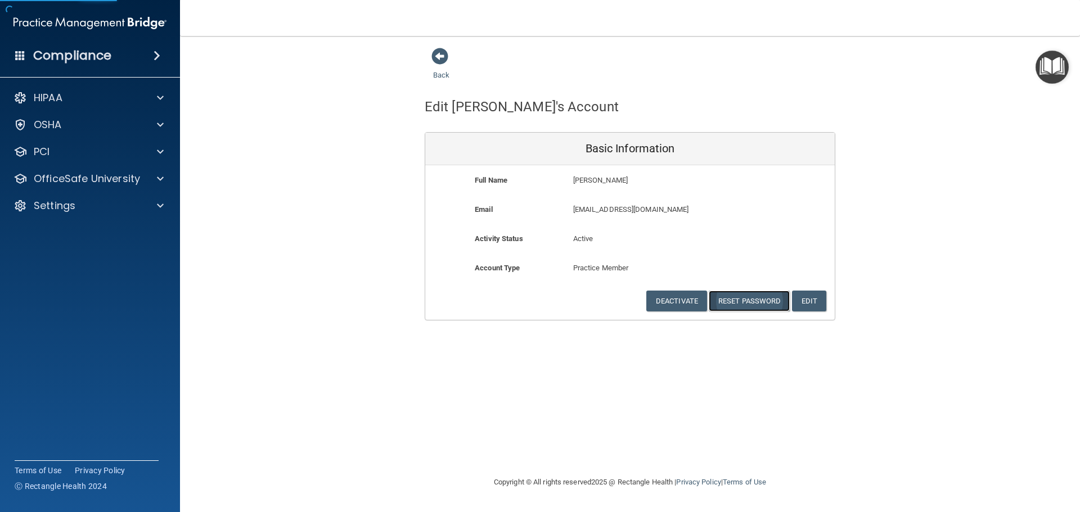
click at [742, 301] on button "Reset Password" at bounding box center [748, 301] width 81 height 21
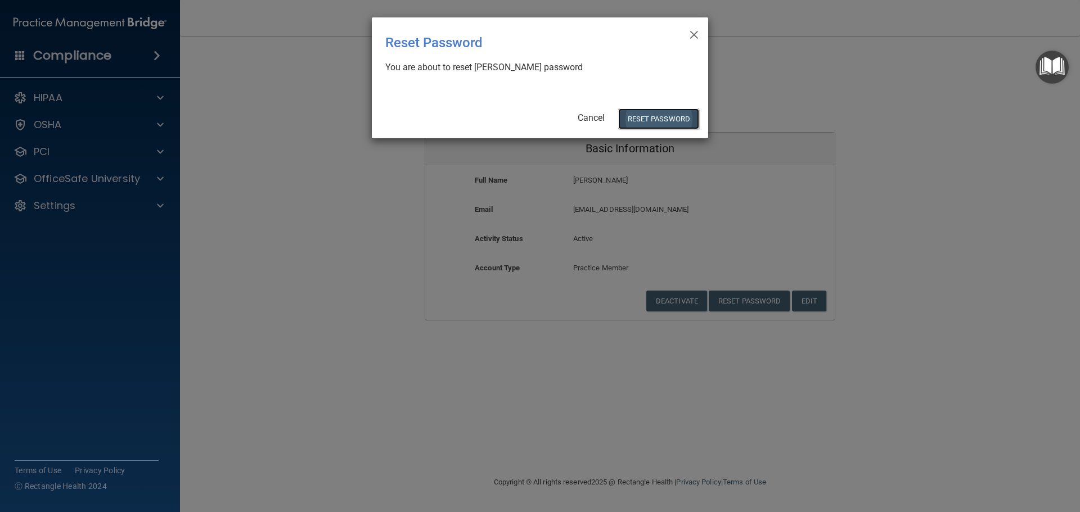
click at [657, 123] on button "Reset Password" at bounding box center [658, 119] width 81 height 21
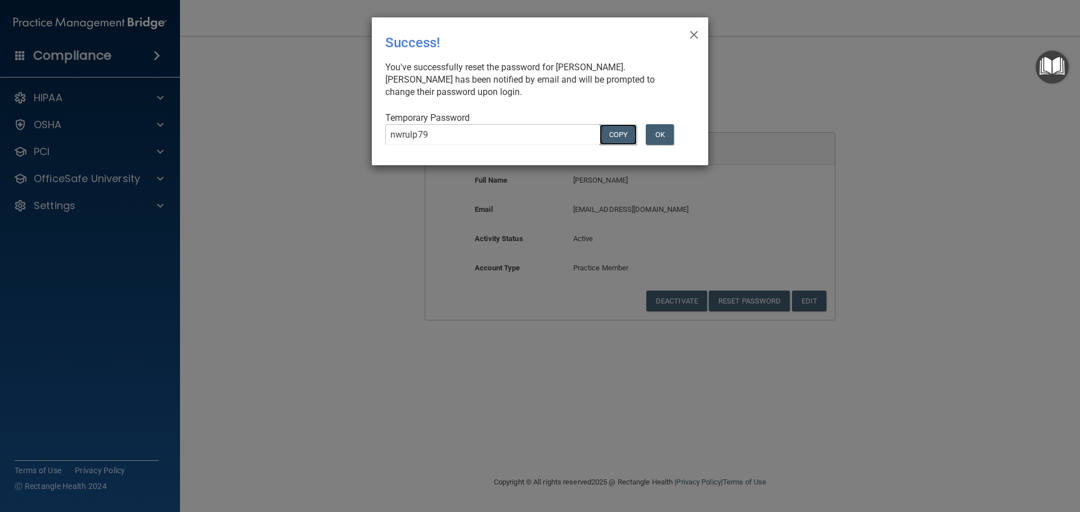
click at [606, 138] on button "COPY" at bounding box center [617, 134] width 37 height 21
click at [612, 132] on button "Copy" at bounding box center [617, 134] width 37 height 21
click at [660, 139] on button "OK" at bounding box center [659, 134] width 28 height 21
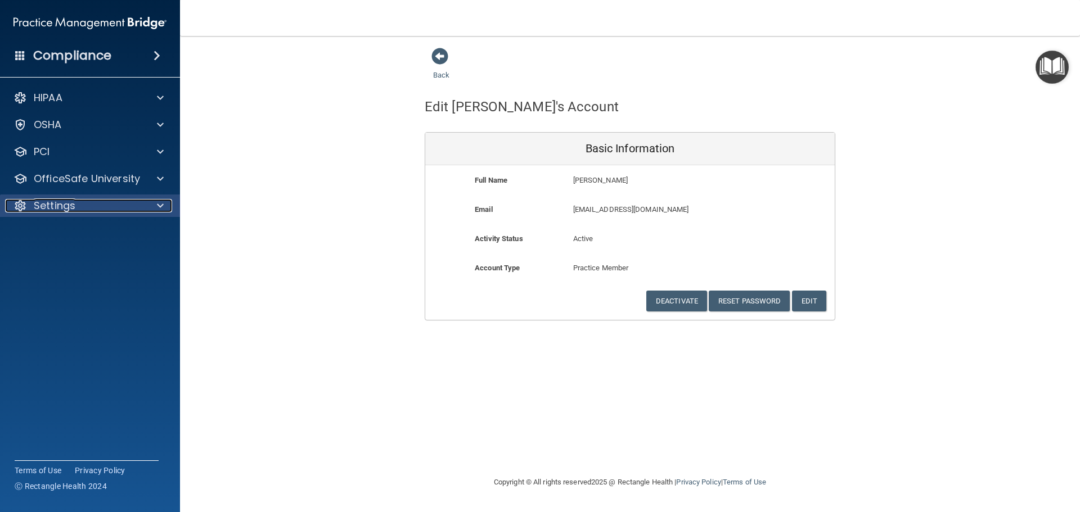
click at [129, 212] on div "Settings" at bounding box center [74, 205] width 139 height 13
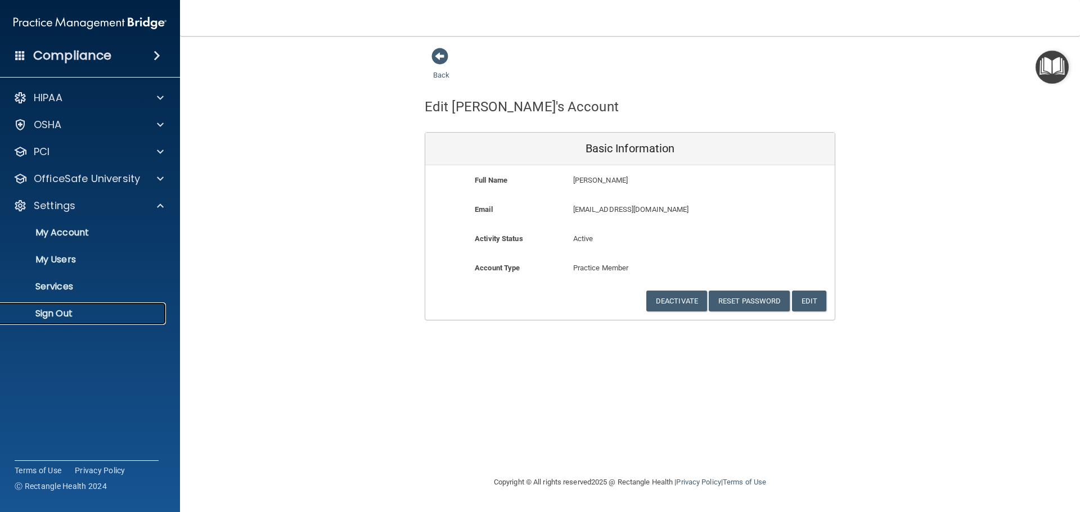
click at [72, 310] on p "Sign Out" at bounding box center [83, 313] width 153 height 11
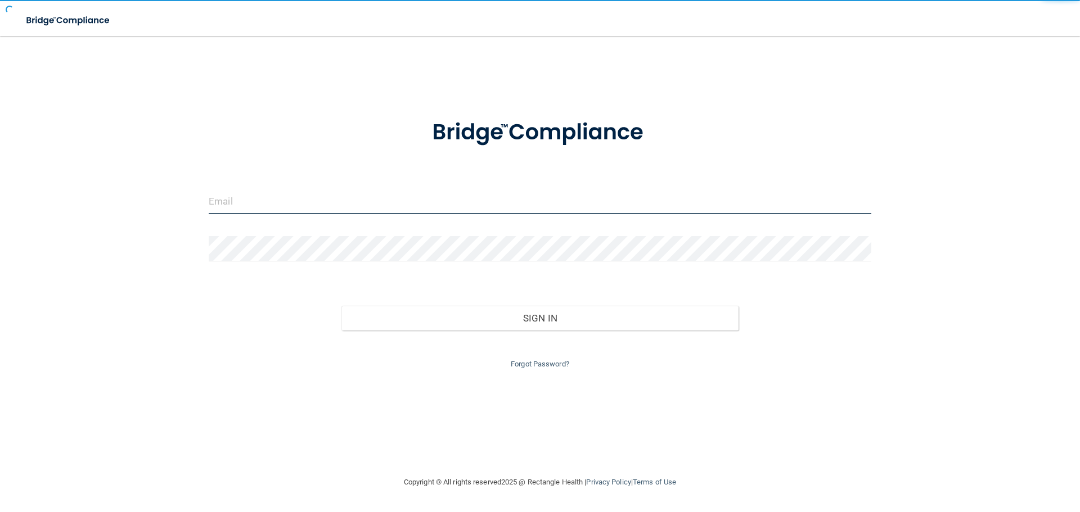
type input "cfletcher@rectanglehealth.com"
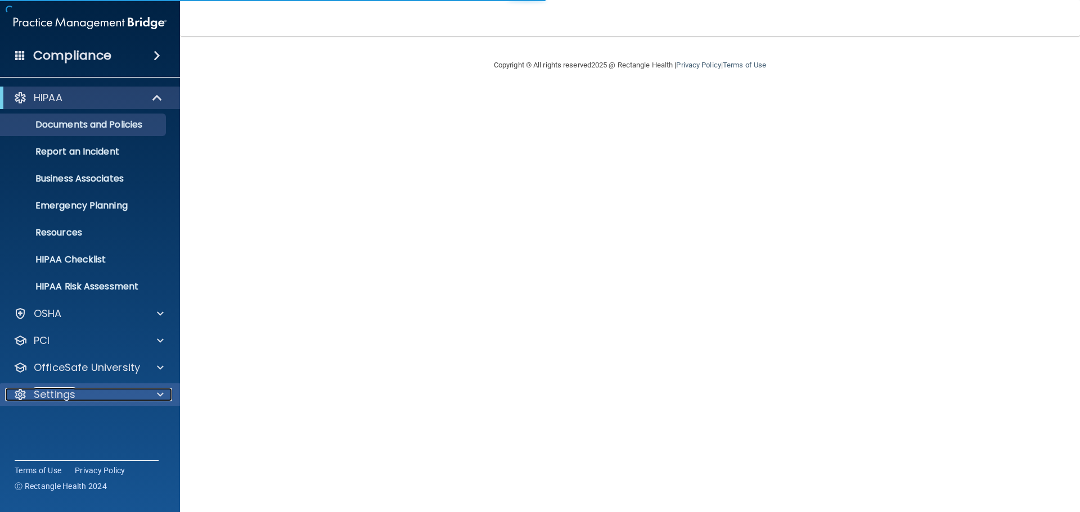
click at [94, 392] on div "Settings" at bounding box center [74, 394] width 139 height 13
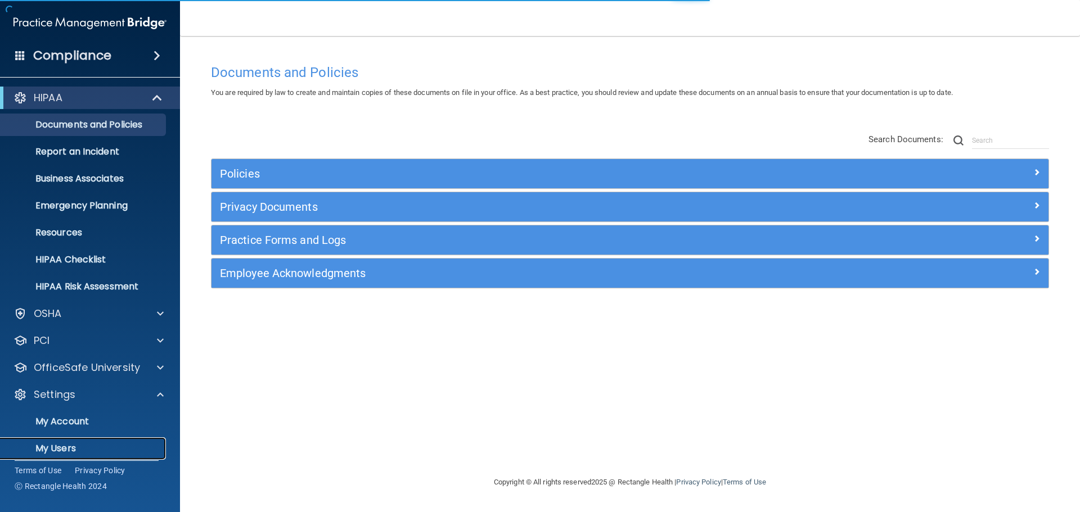
click at [71, 448] on p "My Users" at bounding box center [83, 448] width 153 height 11
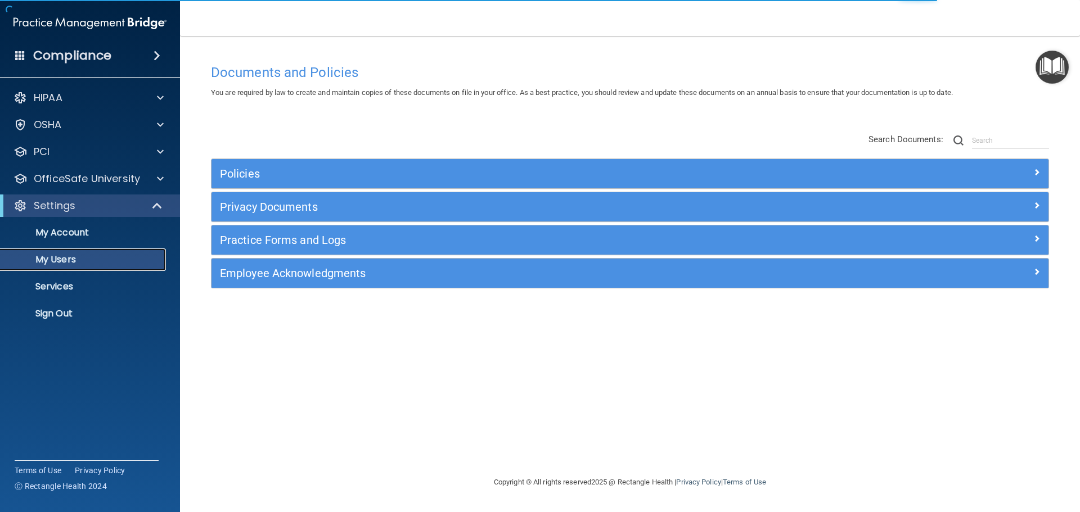
select select "20"
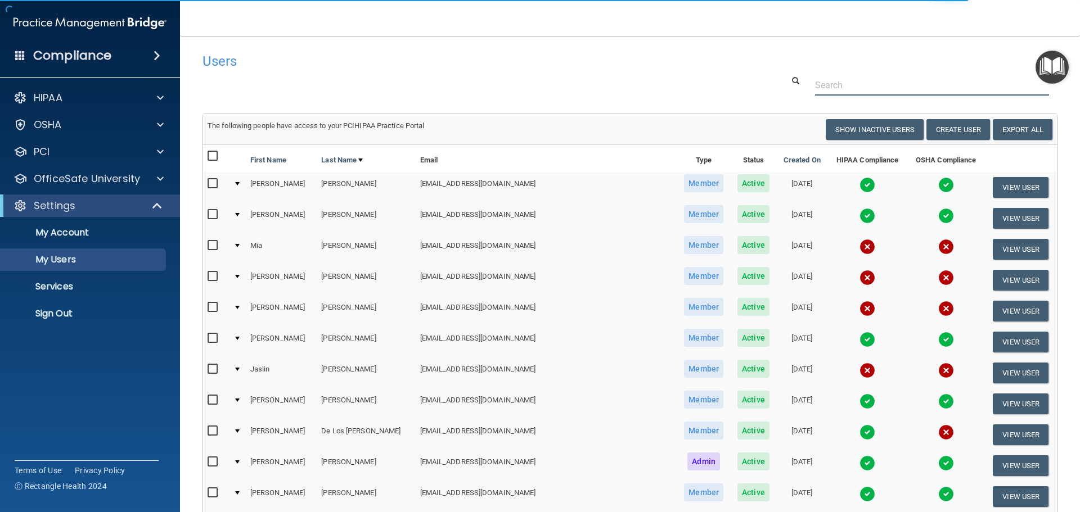
click at [834, 78] on input "text" at bounding box center [932, 85] width 234 height 21
paste input "[PERSON_NAME][EMAIL_ADDRESS][DOMAIN_NAME]"
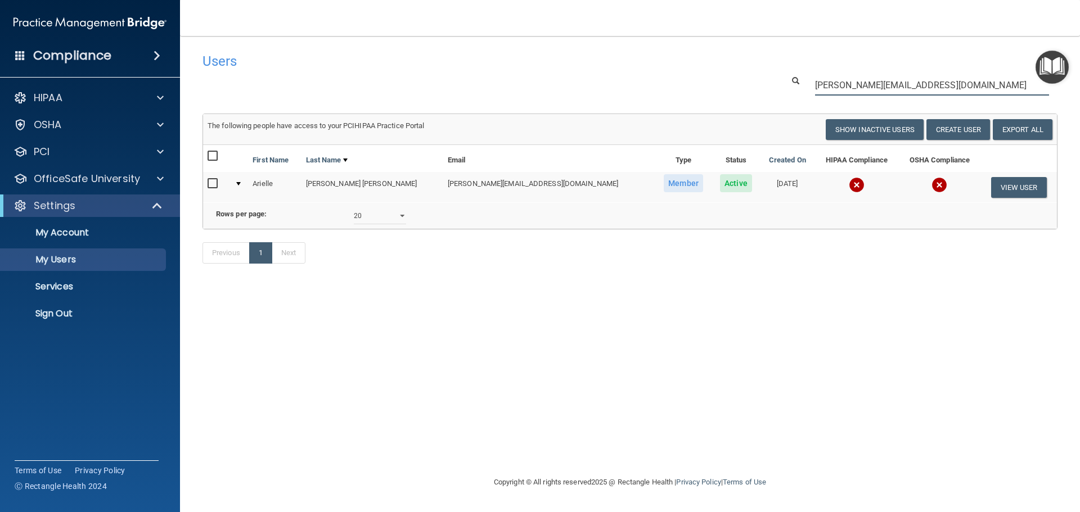
type input "[PERSON_NAME][EMAIL_ADDRESS][DOMAIN_NAME]"
click at [848, 180] on img at bounding box center [856, 185] width 16 height 16
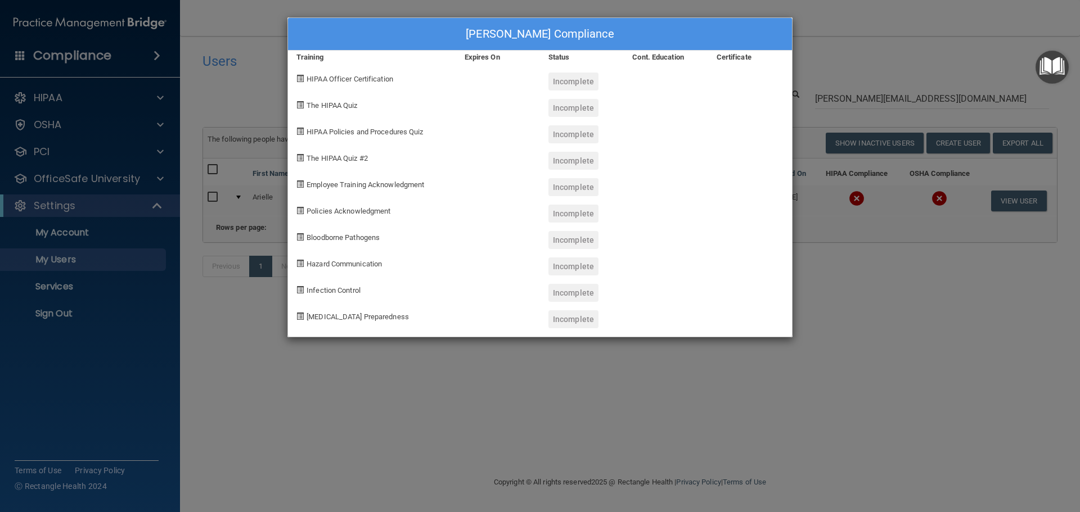
click at [846, 287] on div "[PERSON_NAME] Compliance Training Expires On Status Cont. Education Certificate…" at bounding box center [540, 256] width 1080 height 512
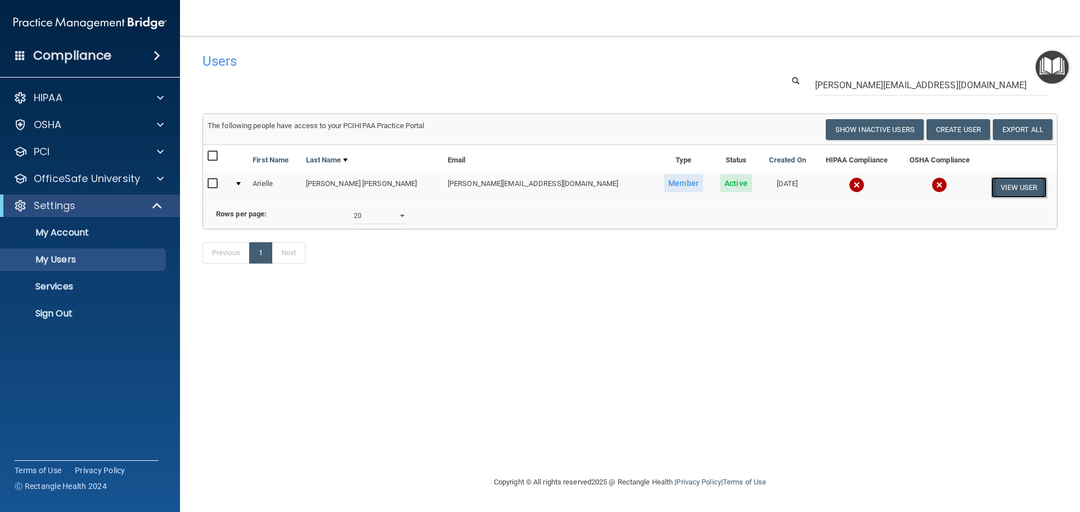
click at [995, 188] on button "View User" at bounding box center [1019, 187] width 56 height 21
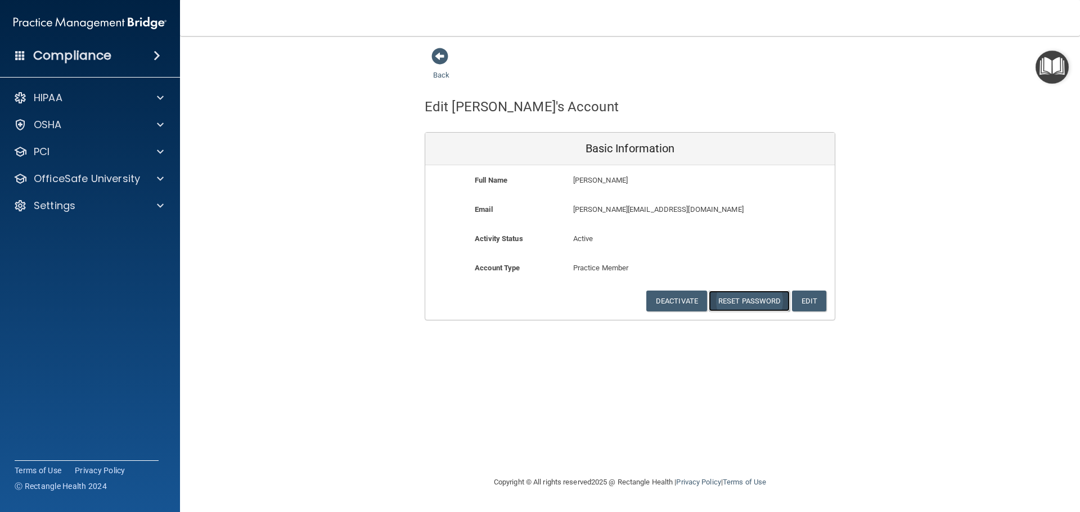
click at [747, 298] on button "Reset Password" at bounding box center [748, 301] width 81 height 21
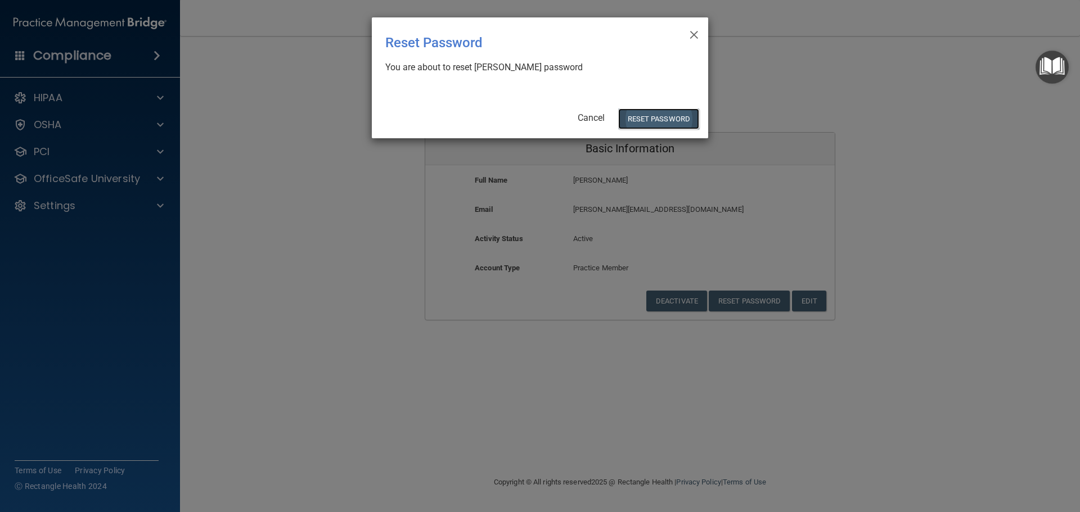
click at [648, 121] on button "Reset Password" at bounding box center [658, 119] width 81 height 21
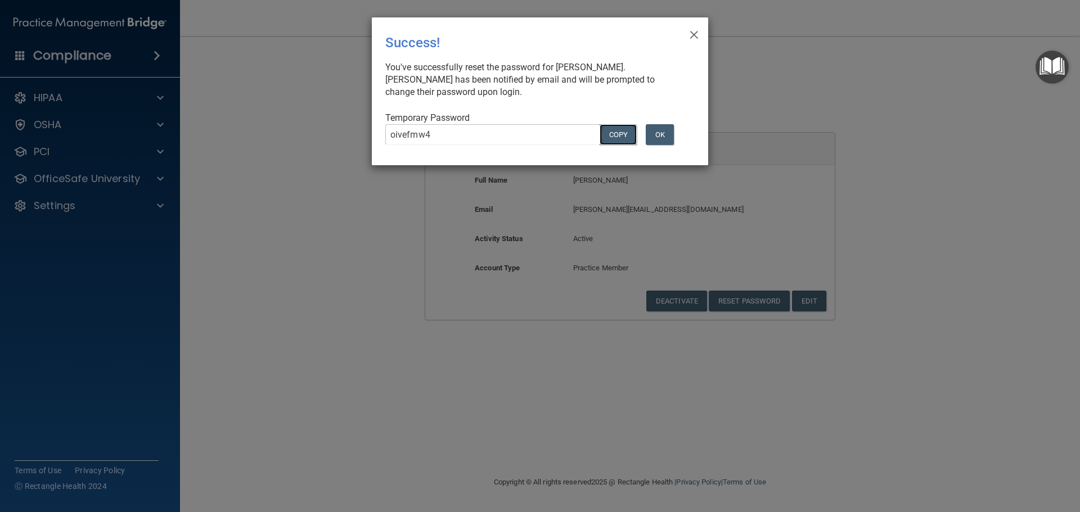
click at [612, 131] on button "COPY" at bounding box center [617, 134] width 37 height 21
drag, startPoint x: 394, startPoint y: 177, endPoint x: 401, endPoint y: 161, distance: 16.6
click at [394, 177] on div "× Close Success! You've successfully reset the password for [PERSON_NAME]. [PER…" at bounding box center [540, 256] width 1080 height 512
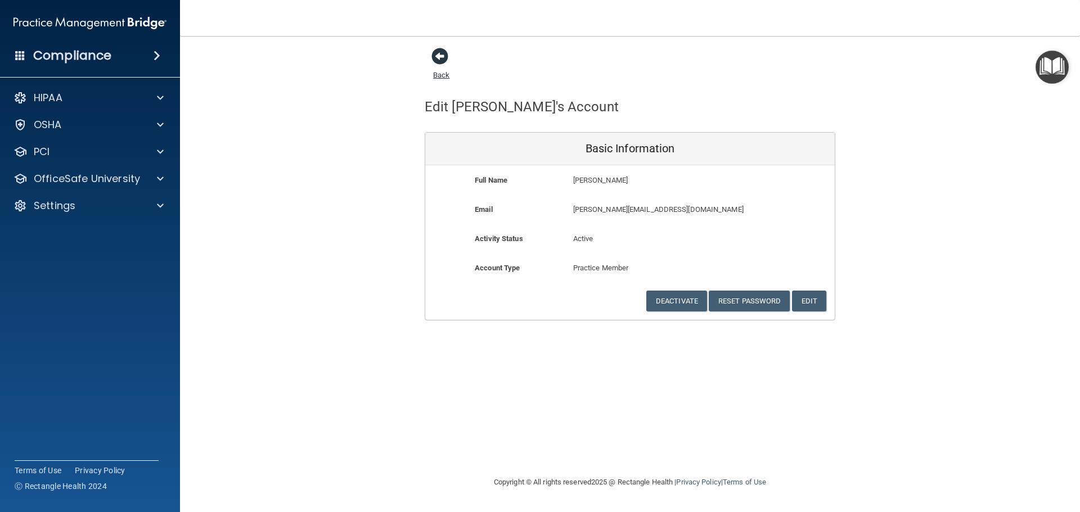
click at [437, 71] on link "Back" at bounding box center [441, 68] width 16 height 22
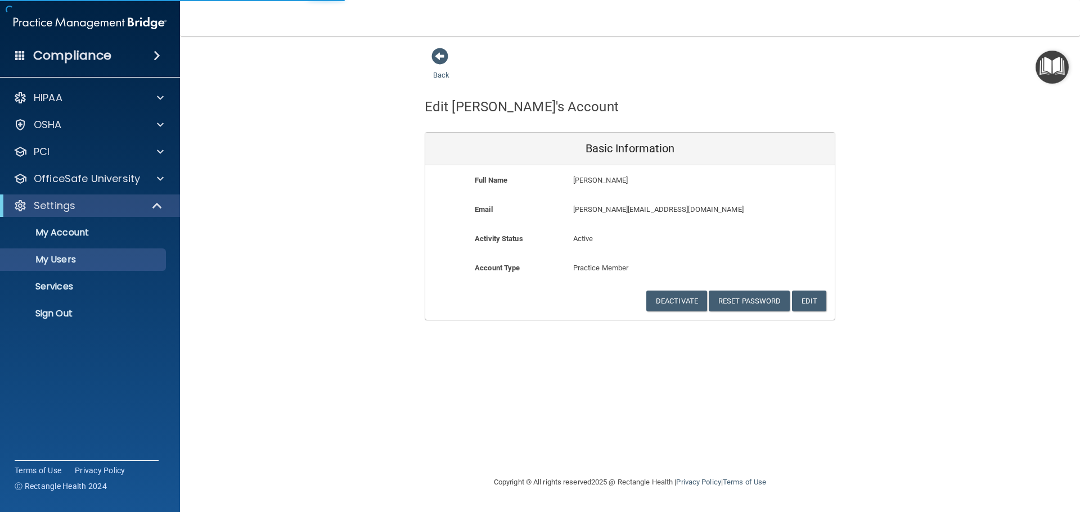
select select "20"
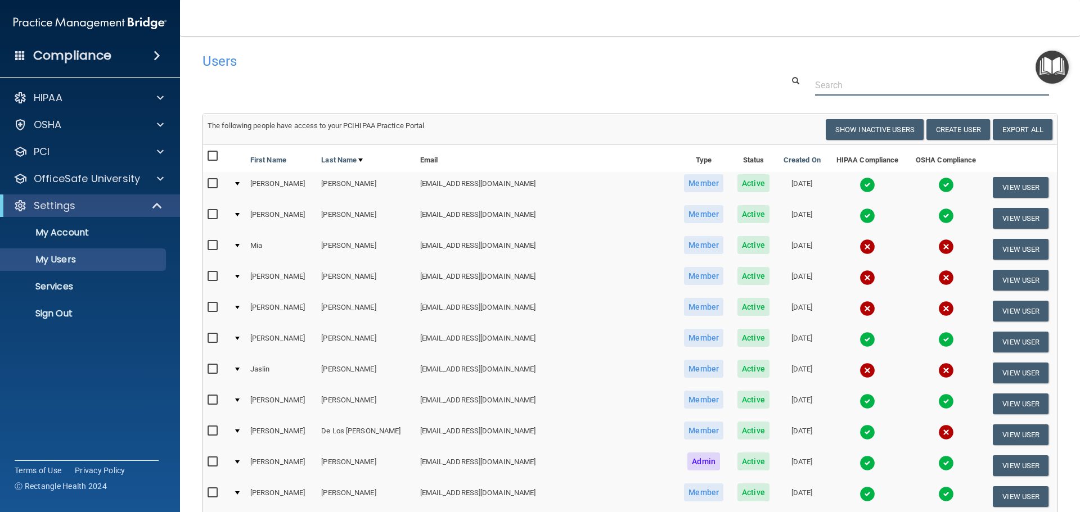
click at [866, 84] on input "text" at bounding box center [932, 85] width 234 height 21
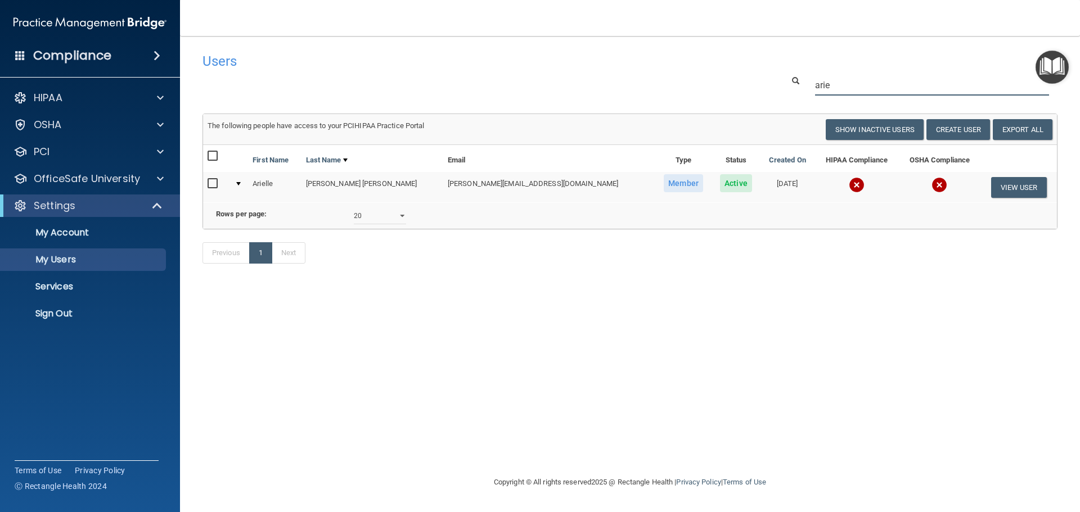
type input "arie"
